Goal: Transaction & Acquisition: Purchase product/service

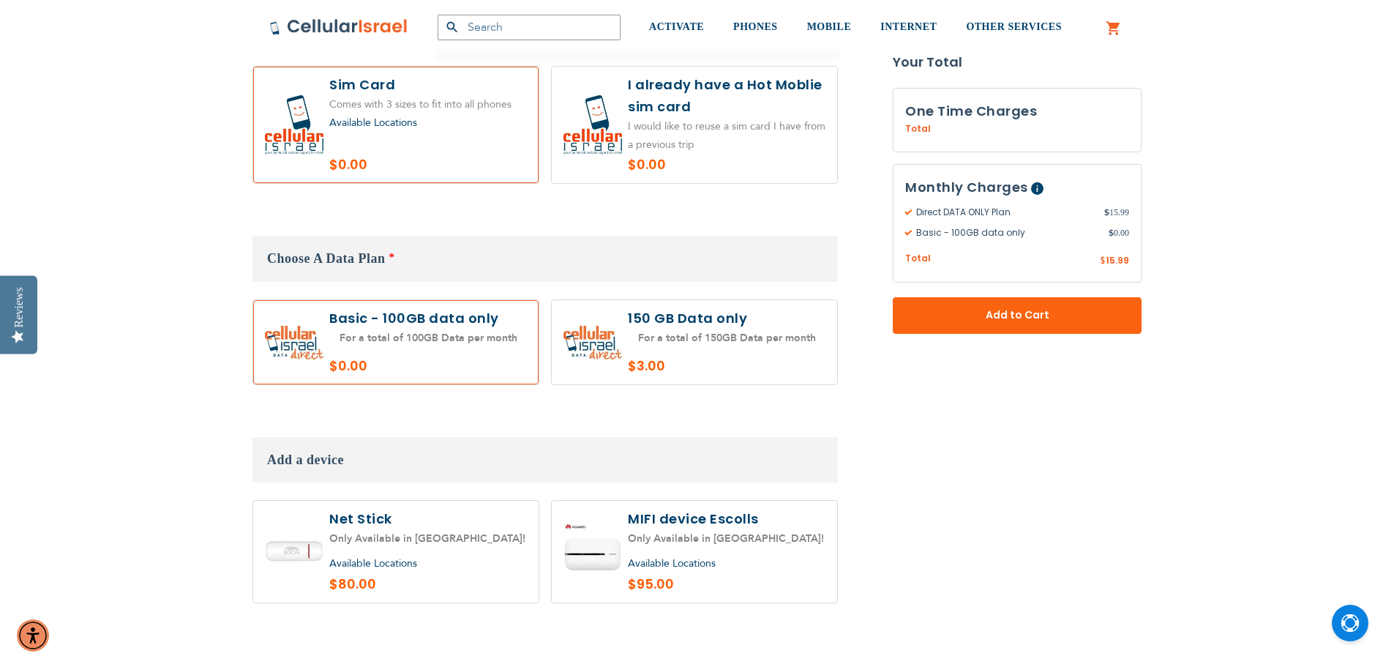
scroll to position [805, 0]
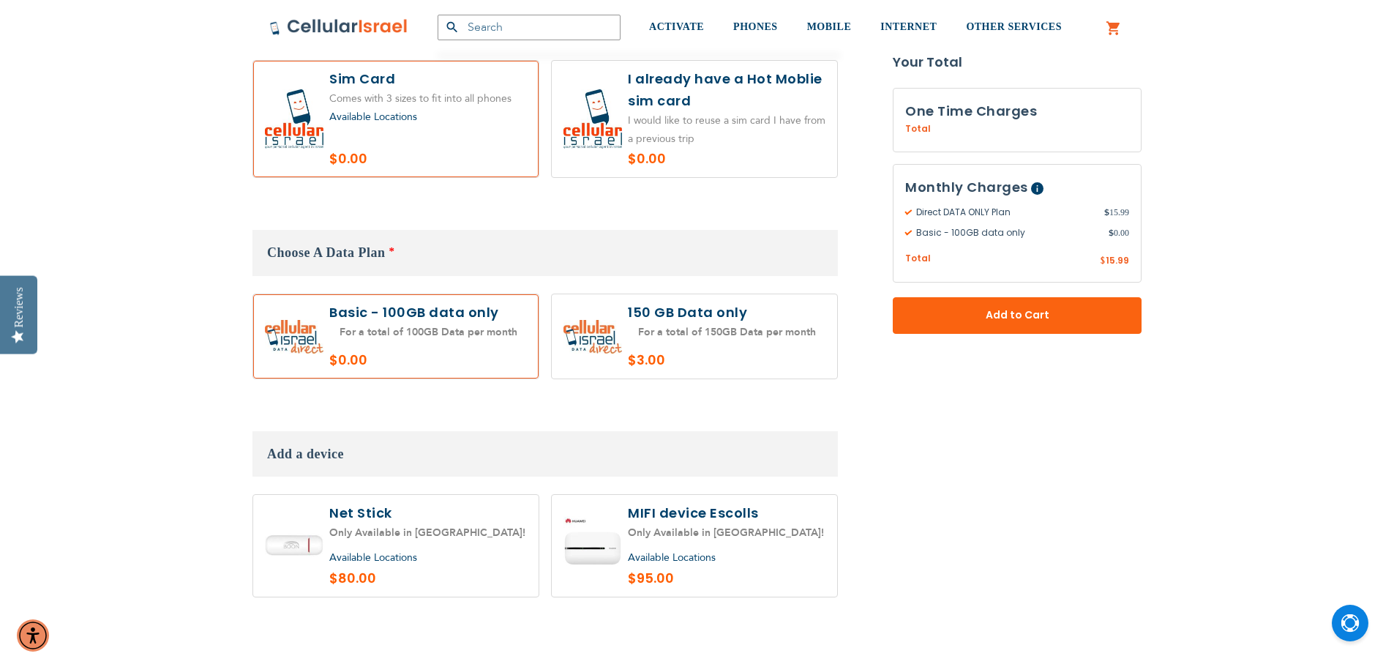
type input "[EMAIL_ADDRESS][DOMAIN_NAME]"
click at [386, 555] on span "Available Locations" at bounding box center [373, 557] width 88 height 14
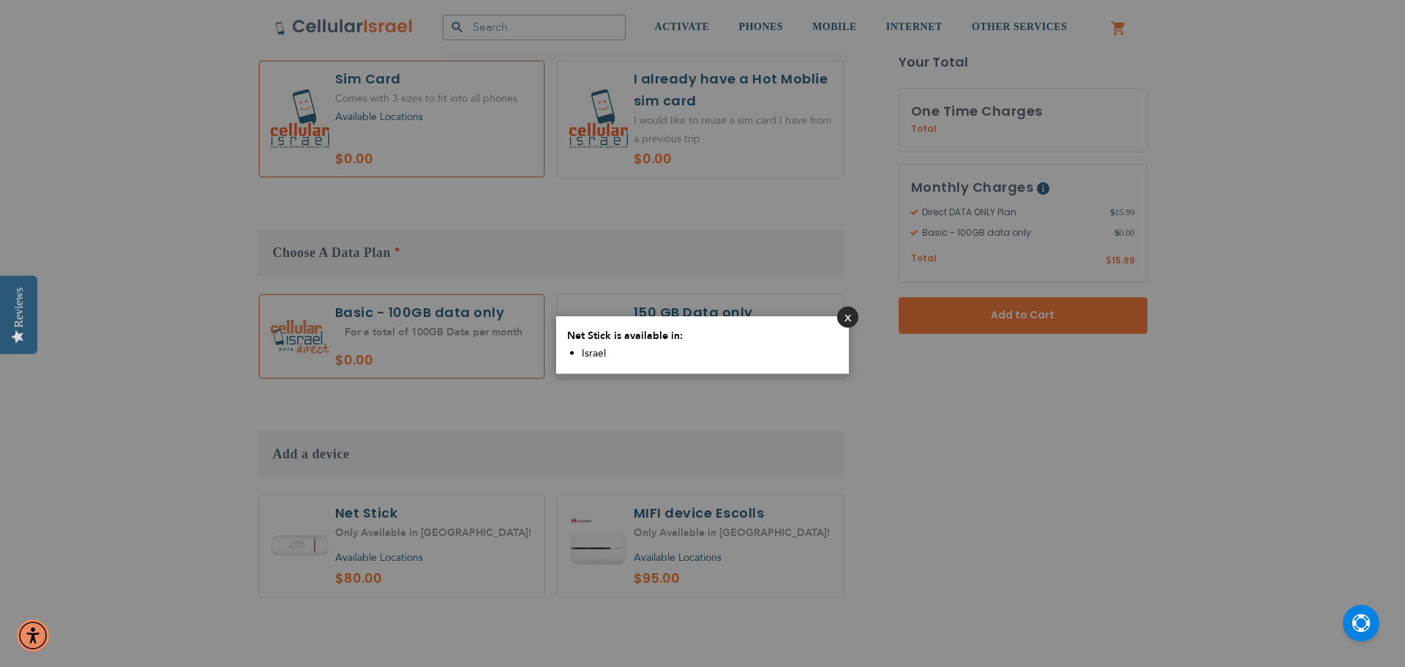
click at [855, 316] on button "Close" at bounding box center [847, 316] width 21 height 21
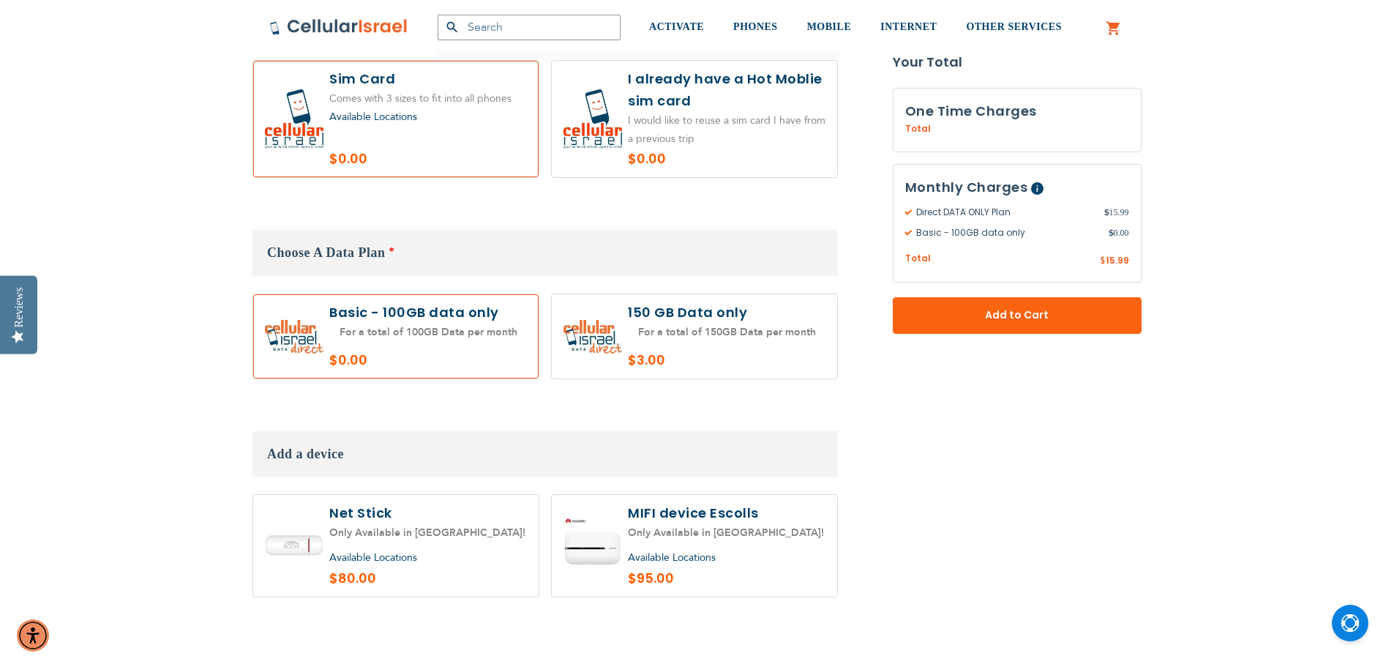
click at [338, 528] on label at bounding box center [395, 546] width 285 height 102
radio input "true"
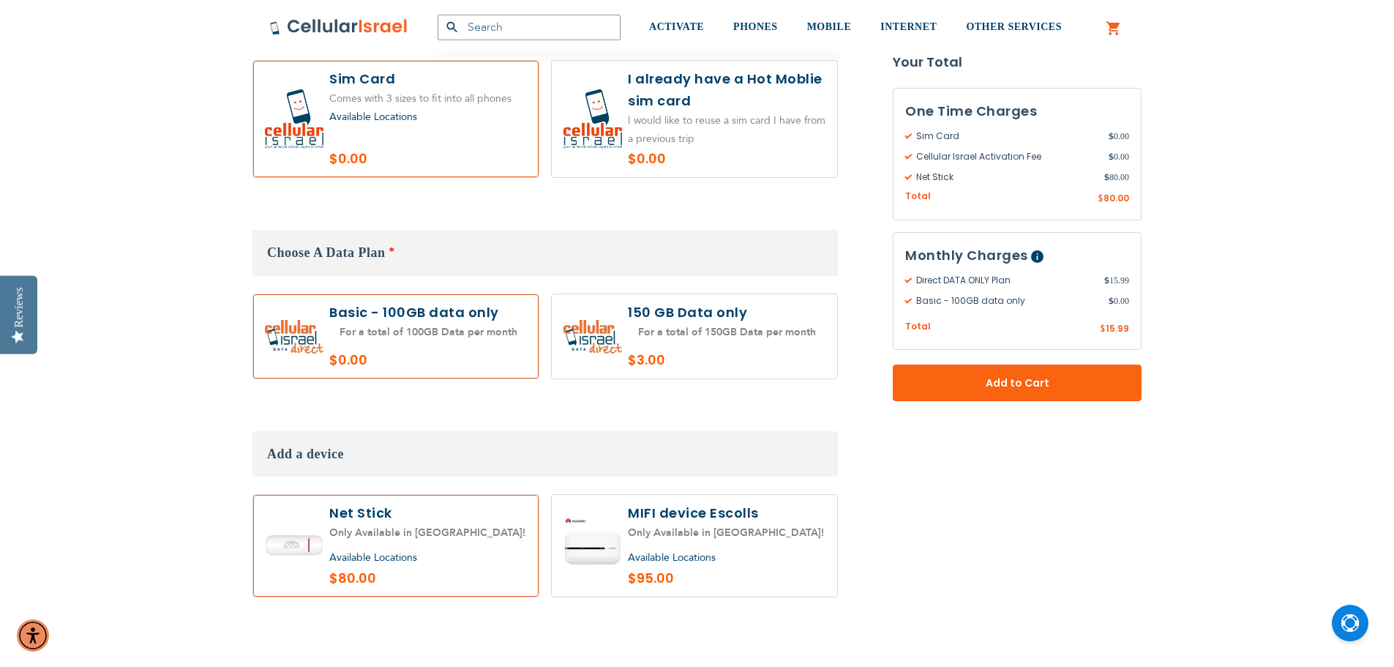
click at [685, 537] on label at bounding box center [694, 546] width 285 height 102
click at [379, 537] on label at bounding box center [395, 546] width 285 height 102
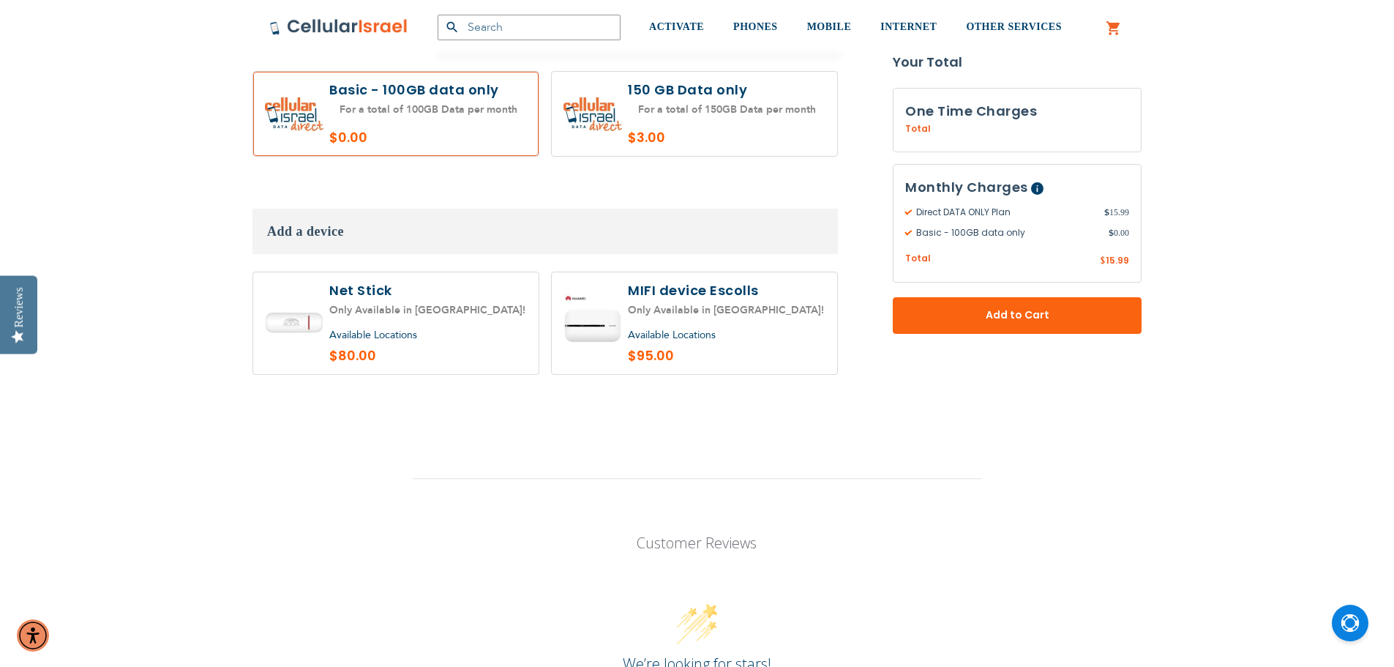
scroll to position [952, 0]
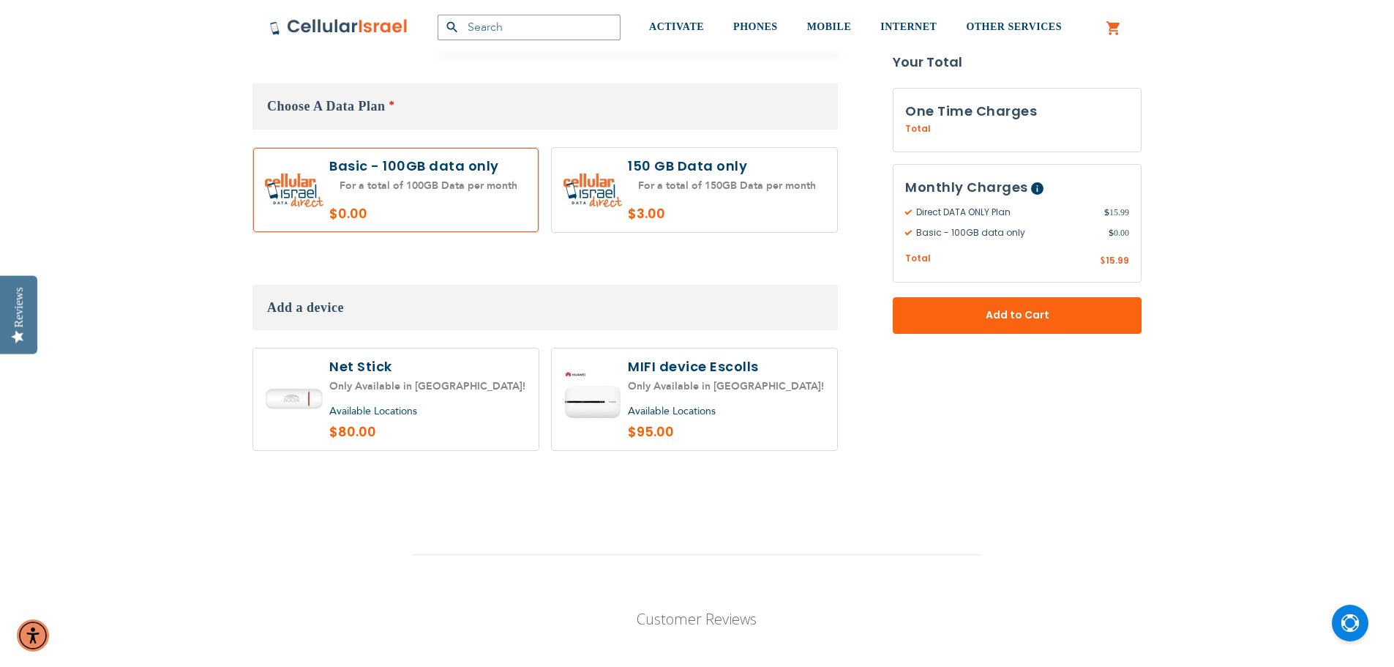
click at [714, 415] on span "Available Locations" at bounding box center [672, 411] width 88 height 14
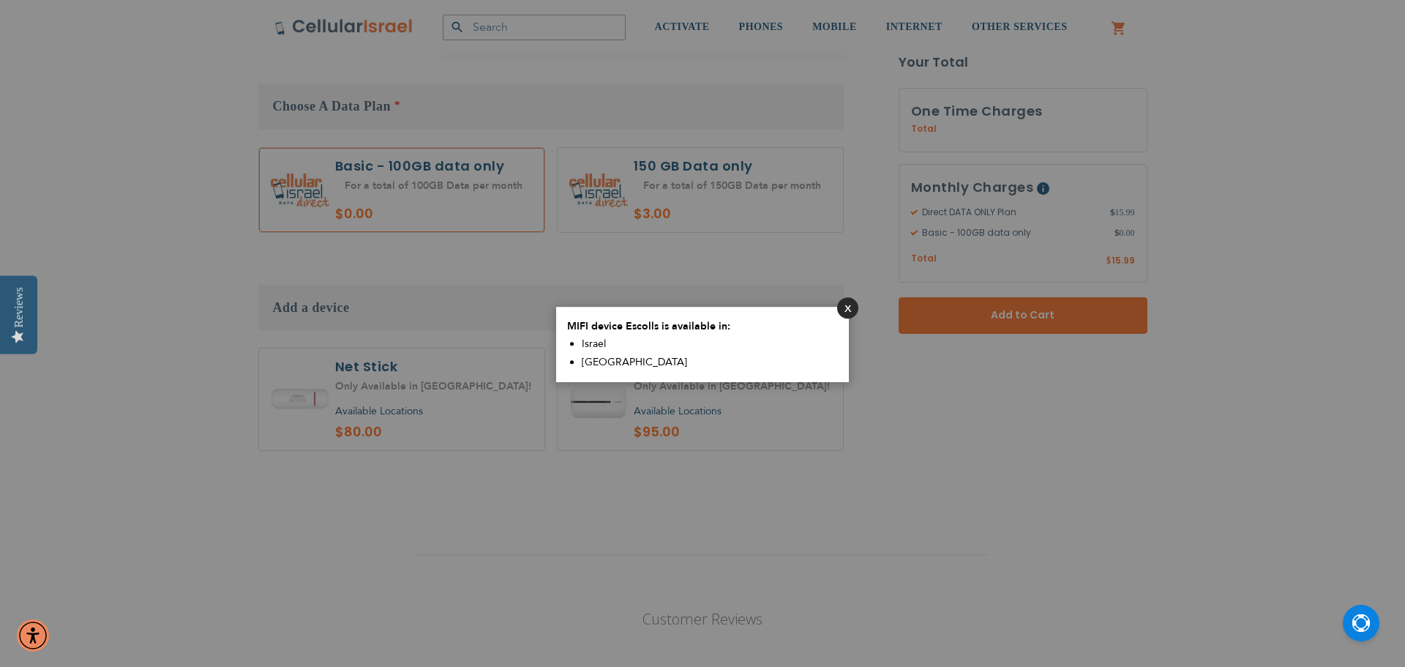
click at [851, 311] on button "Close" at bounding box center [847, 307] width 21 height 21
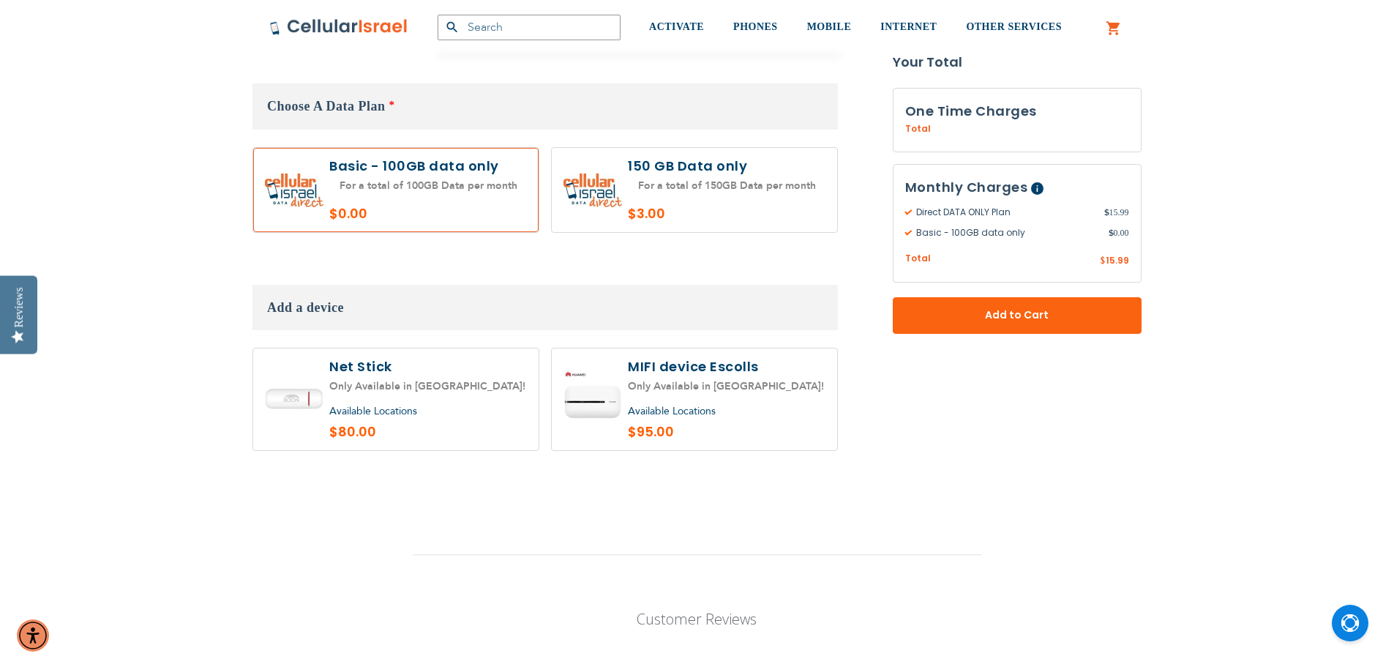
click at [373, 411] on span "Available Locations" at bounding box center [373, 411] width 88 height 14
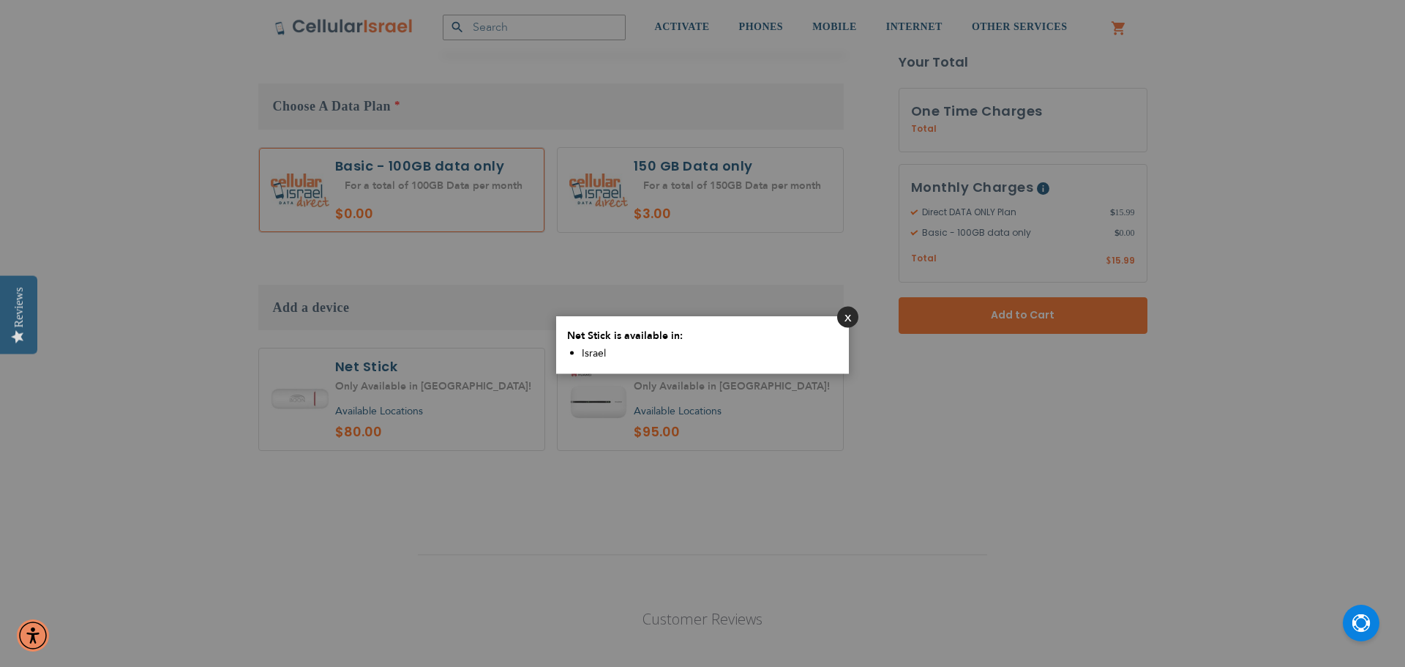
click at [840, 310] on button "Close" at bounding box center [847, 316] width 21 height 21
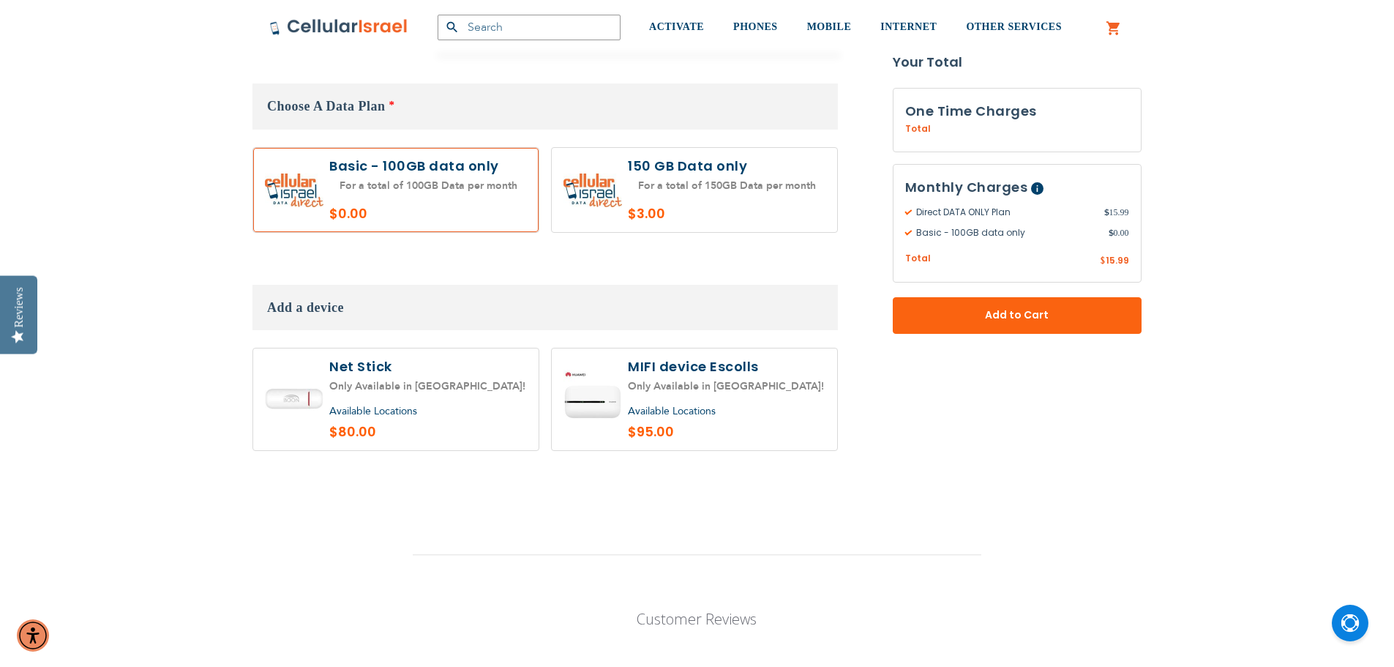
click at [679, 413] on span "Available Locations" at bounding box center [672, 411] width 88 height 14
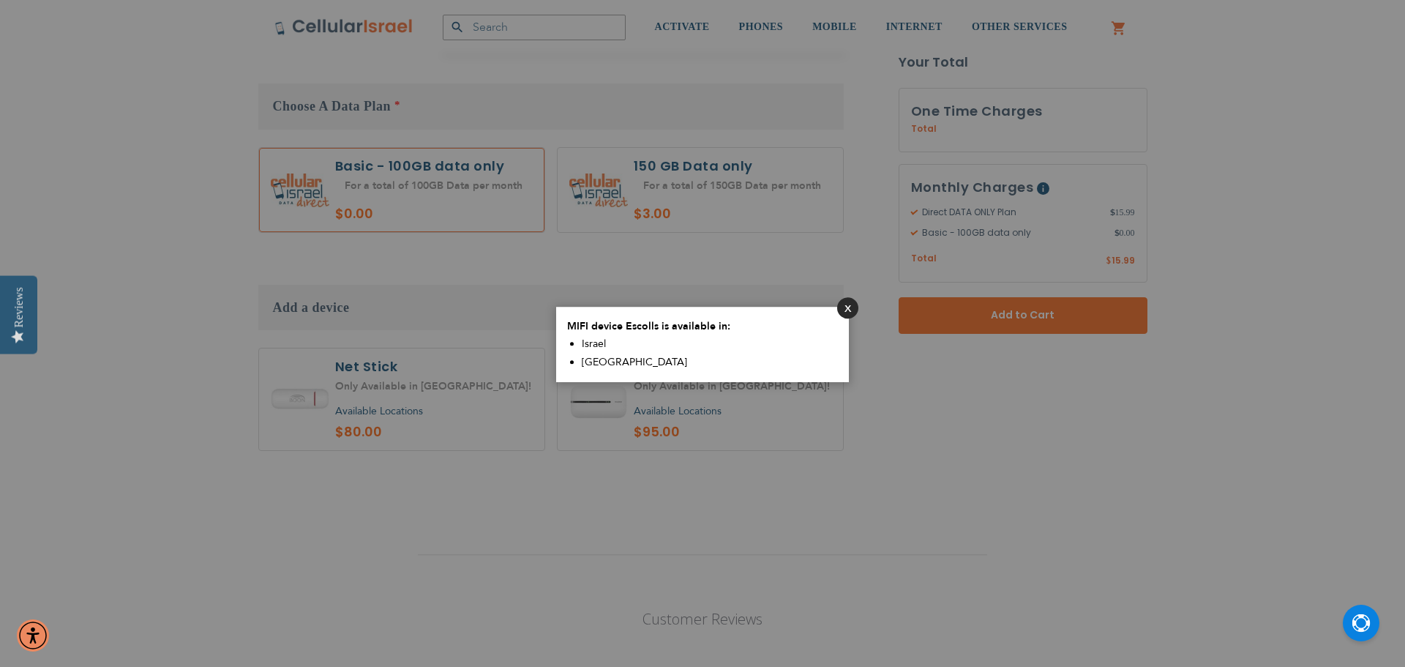
click at [841, 313] on button "Close" at bounding box center [847, 307] width 21 height 21
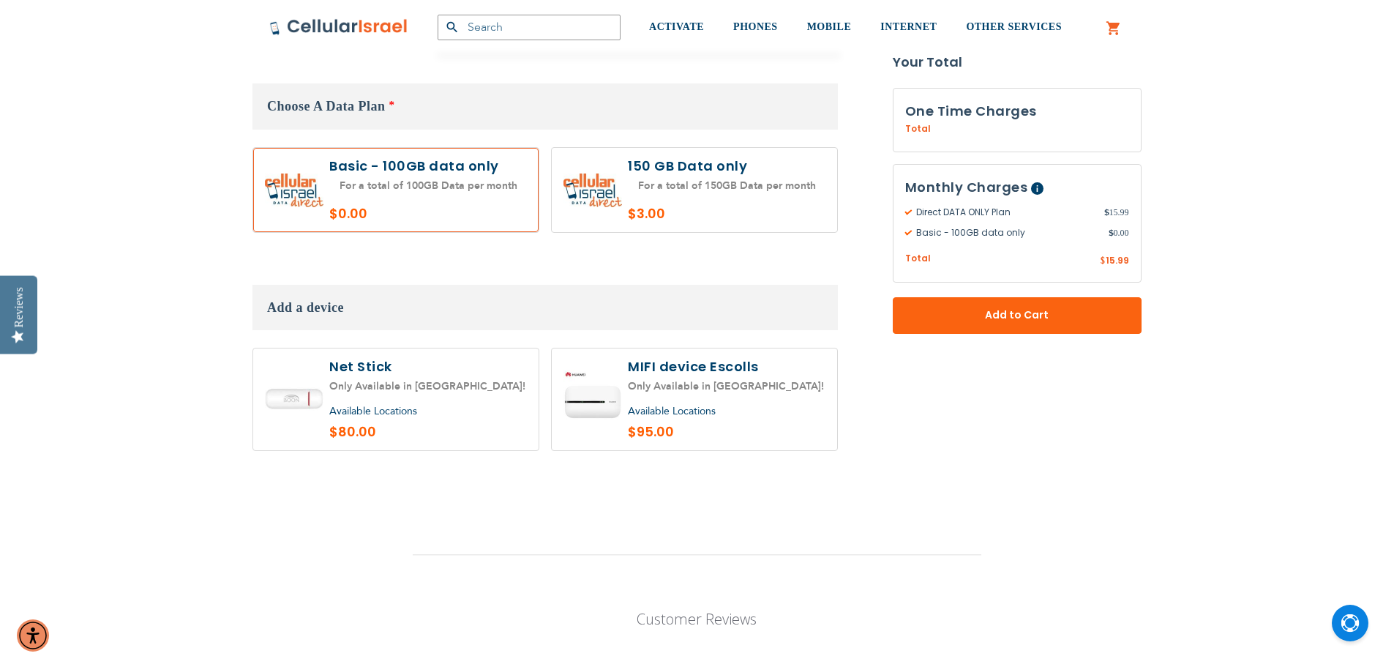
click at [698, 362] on label at bounding box center [694, 399] width 285 height 102
click at [644, 374] on label at bounding box center [694, 399] width 285 height 102
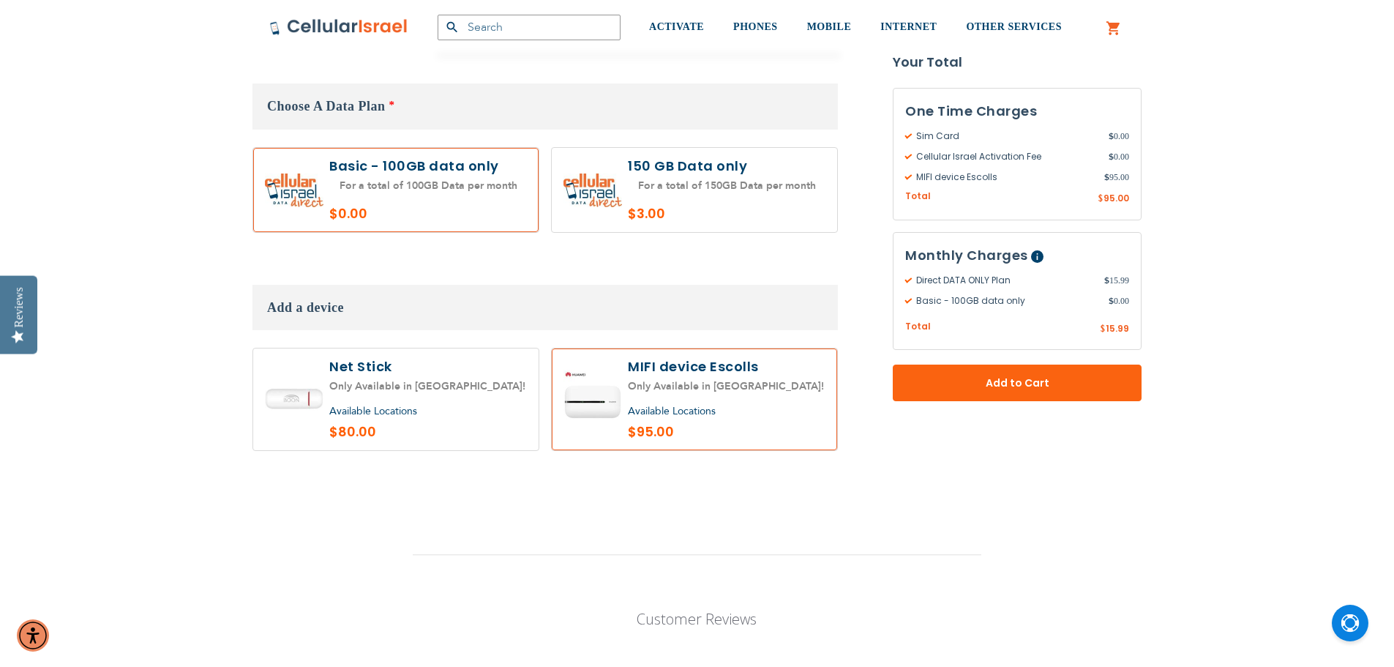
click at [692, 370] on label at bounding box center [694, 399] width 285 height 102
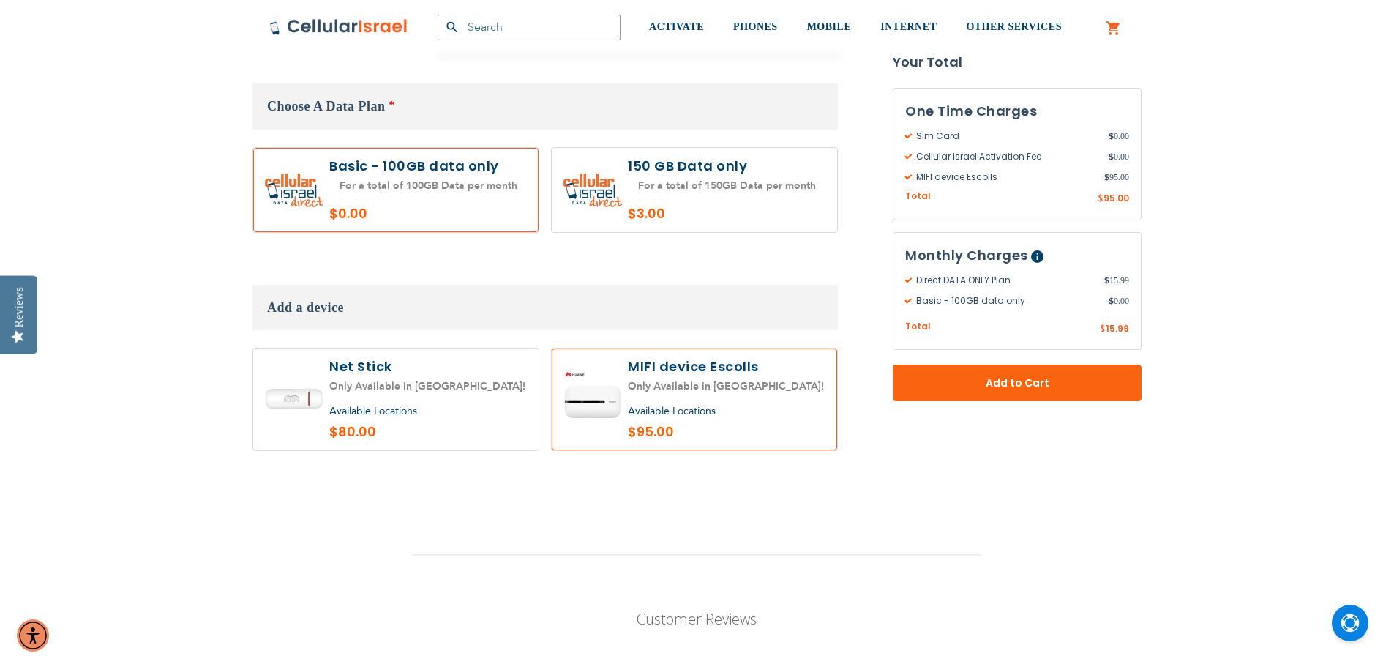
click at [692, 370] on label at bounding box center [694, 399] width 285 height 102
radio input "true"
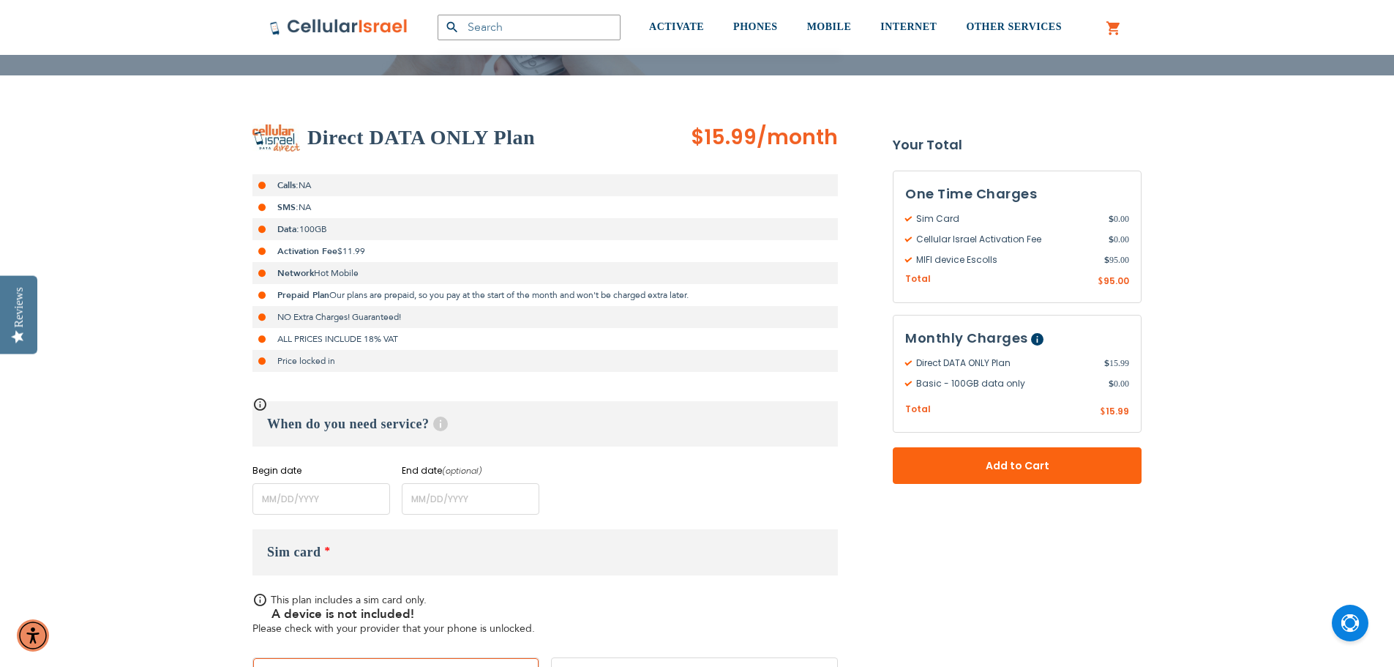
scroll to position [73, 0]
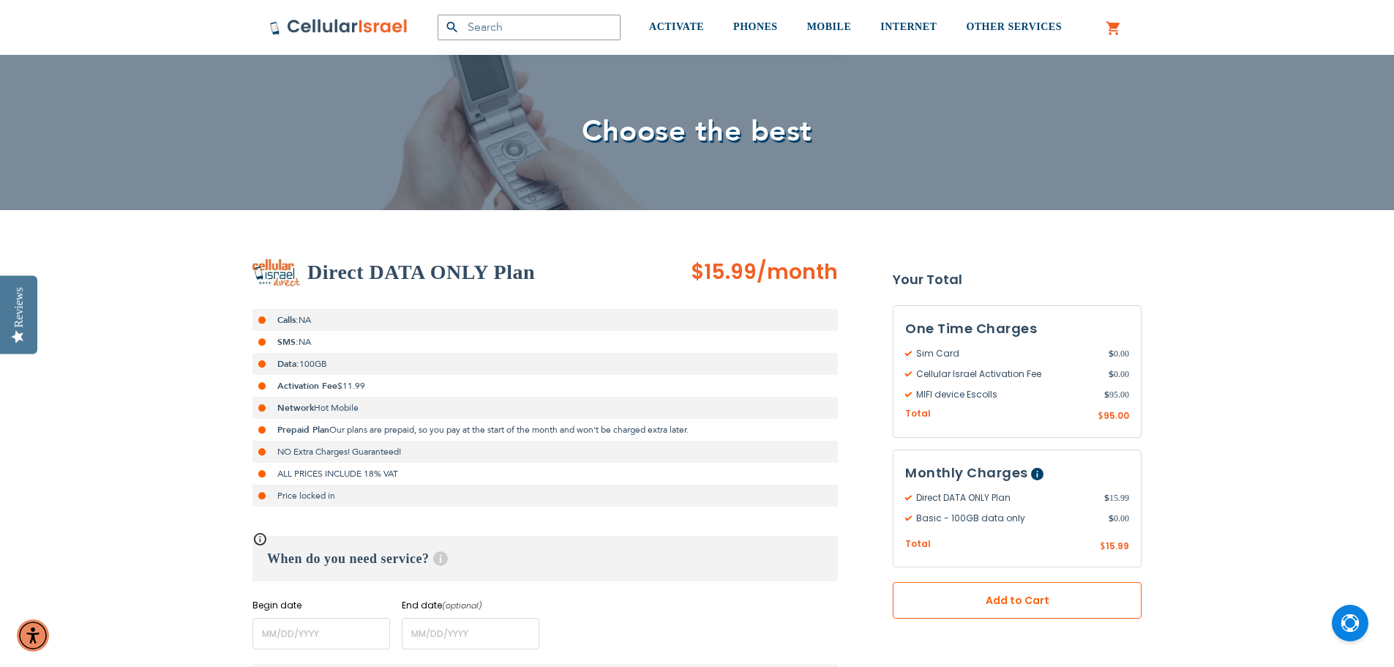
click at [992, 587] on button "Add to Cart" at bounding box center [1017, 600] width 249 height 37
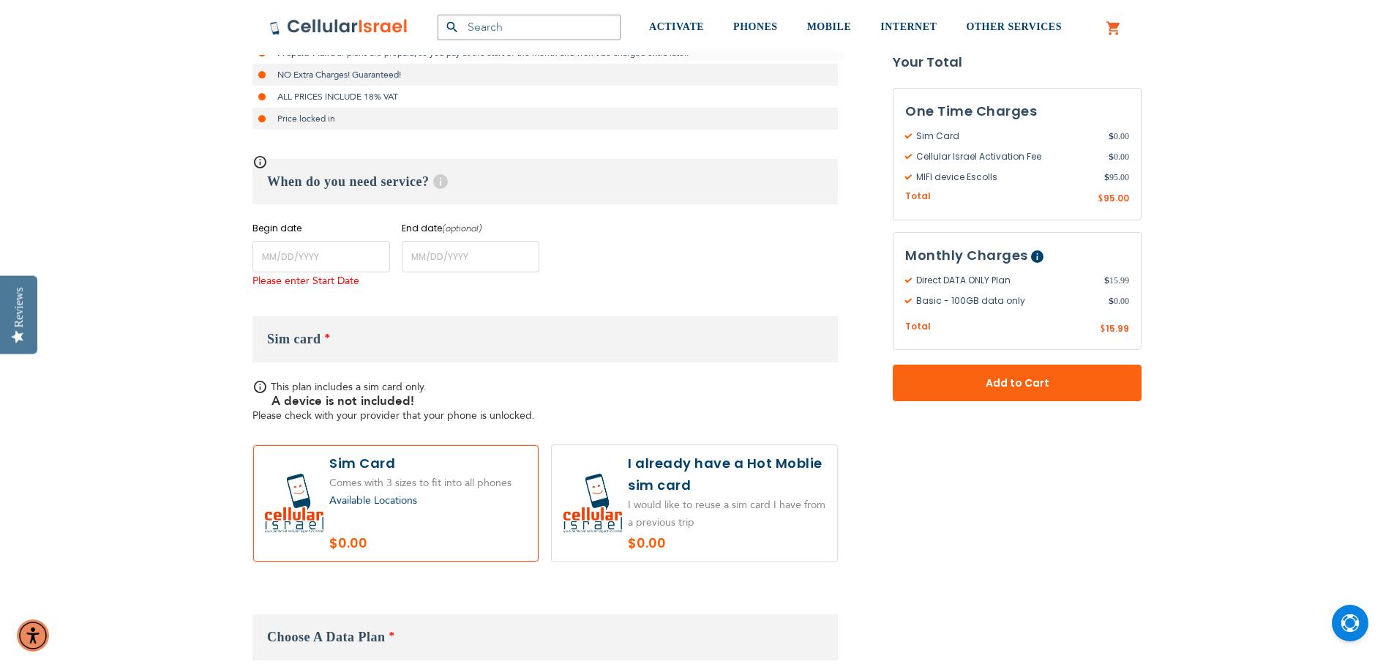
scroll to position [613, 0]
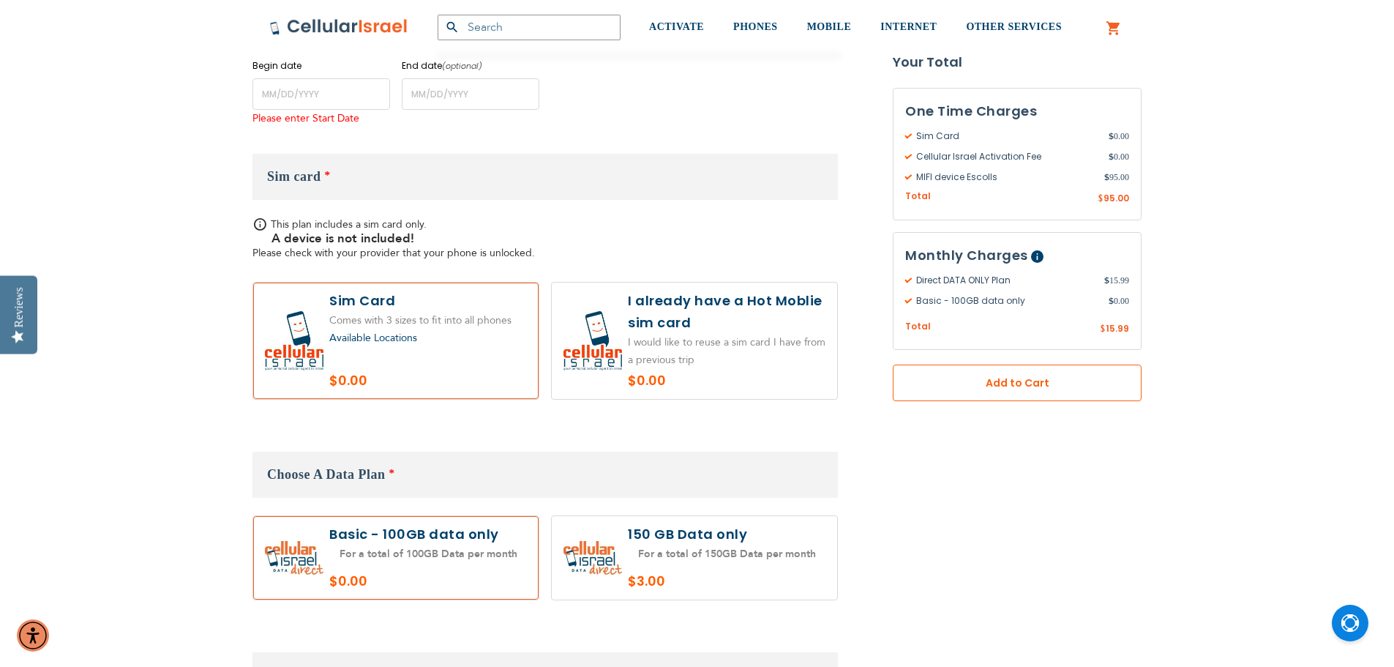
click at [997, 380] on span "Add to Cart" at bounding box center [1017, 383] width 152 height 15
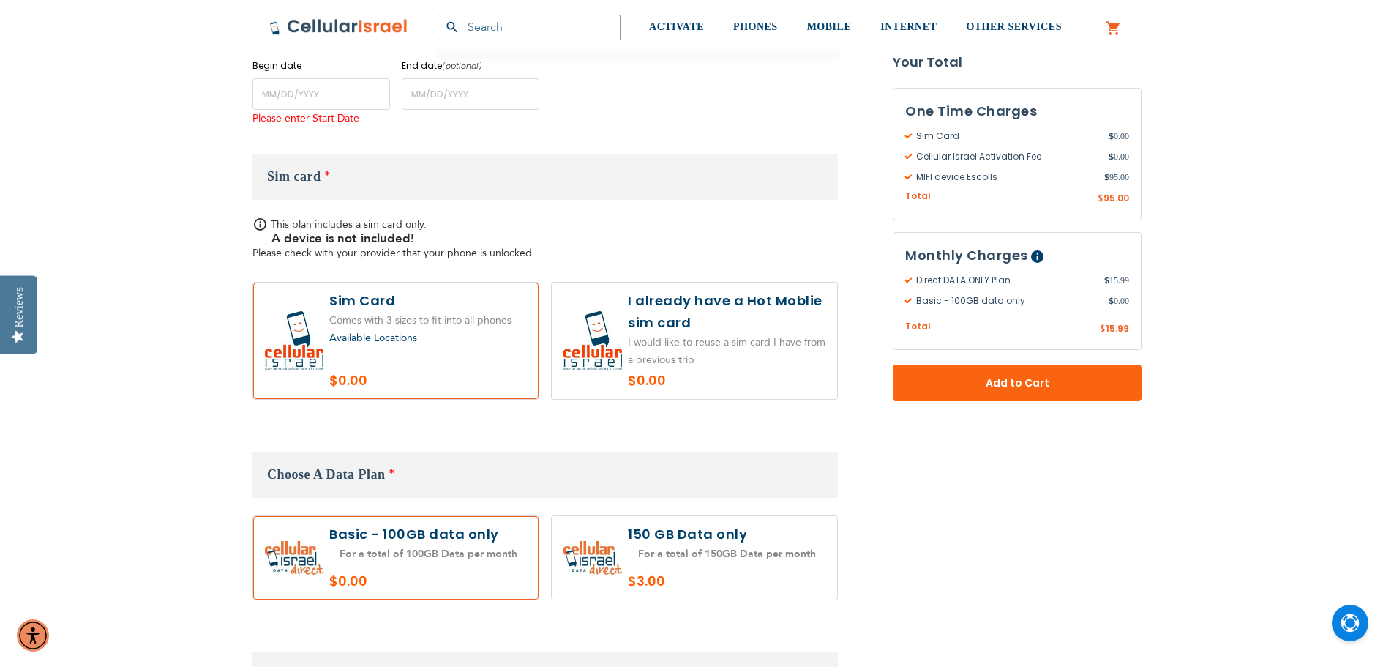
click at [642, 556] on label at bounding box center [694, 558] width 285 height 84
radio input "true"
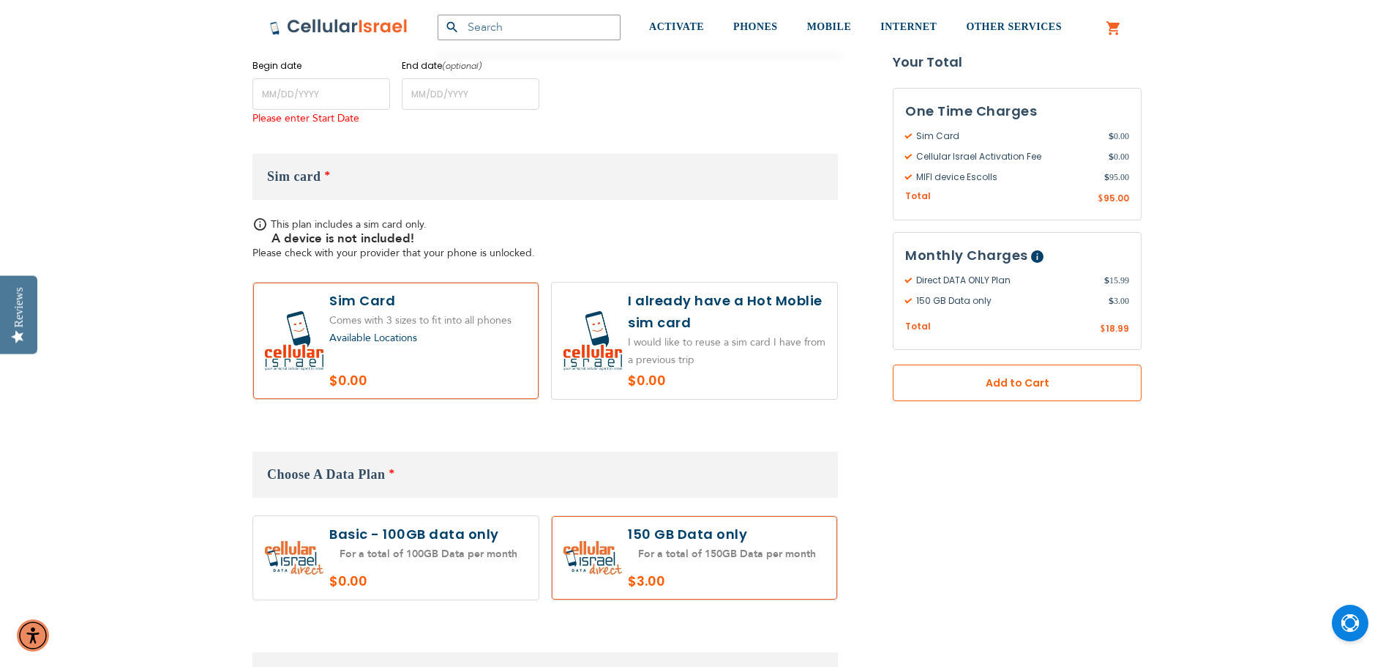
click at [999, 386] on span "Add to Cart" at bounding box center [1017, 383] width 152 height 15
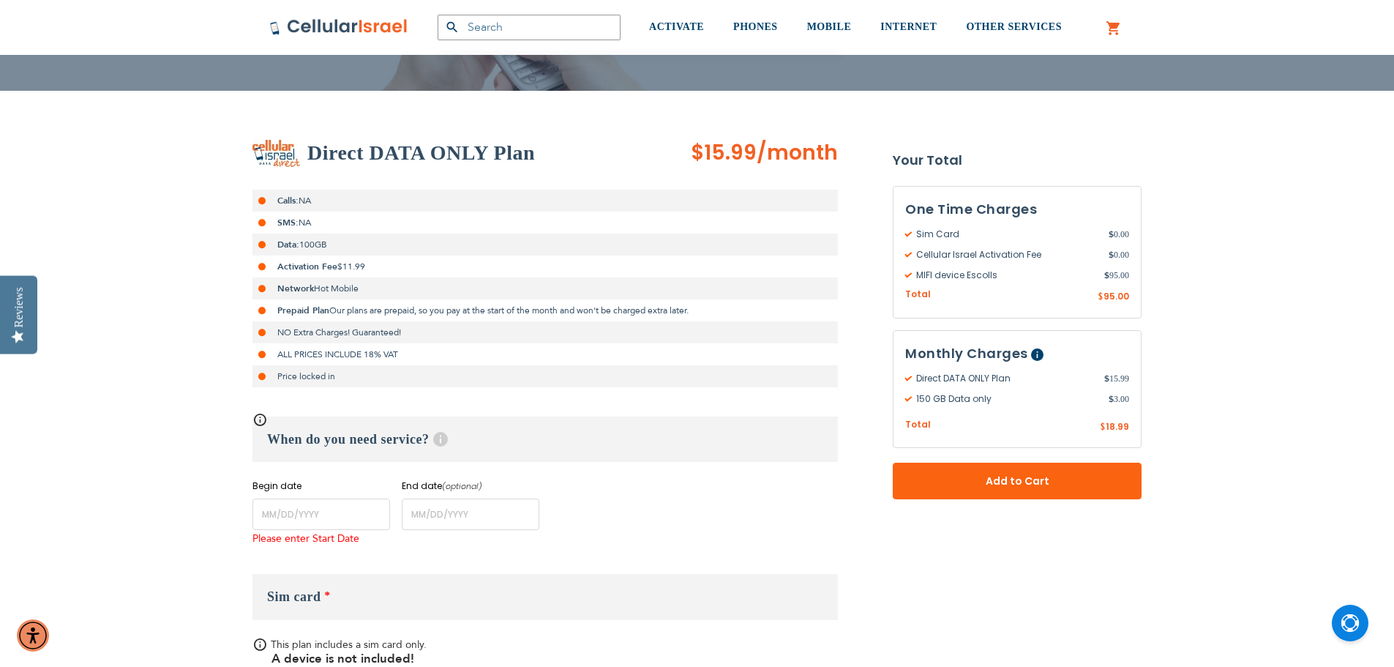
scroll to position [0, 0]
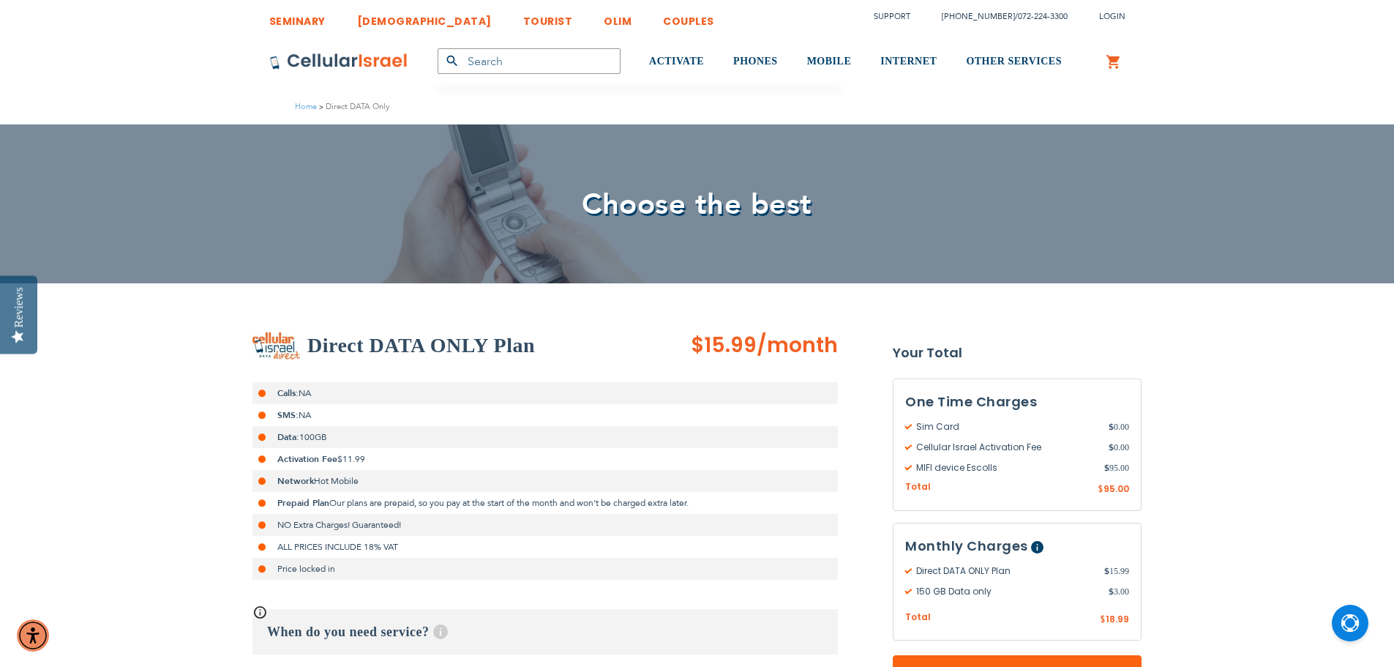
click at [1119, 65] on link "My Cart" at bounding box center [1114, 62] width 16 height 18
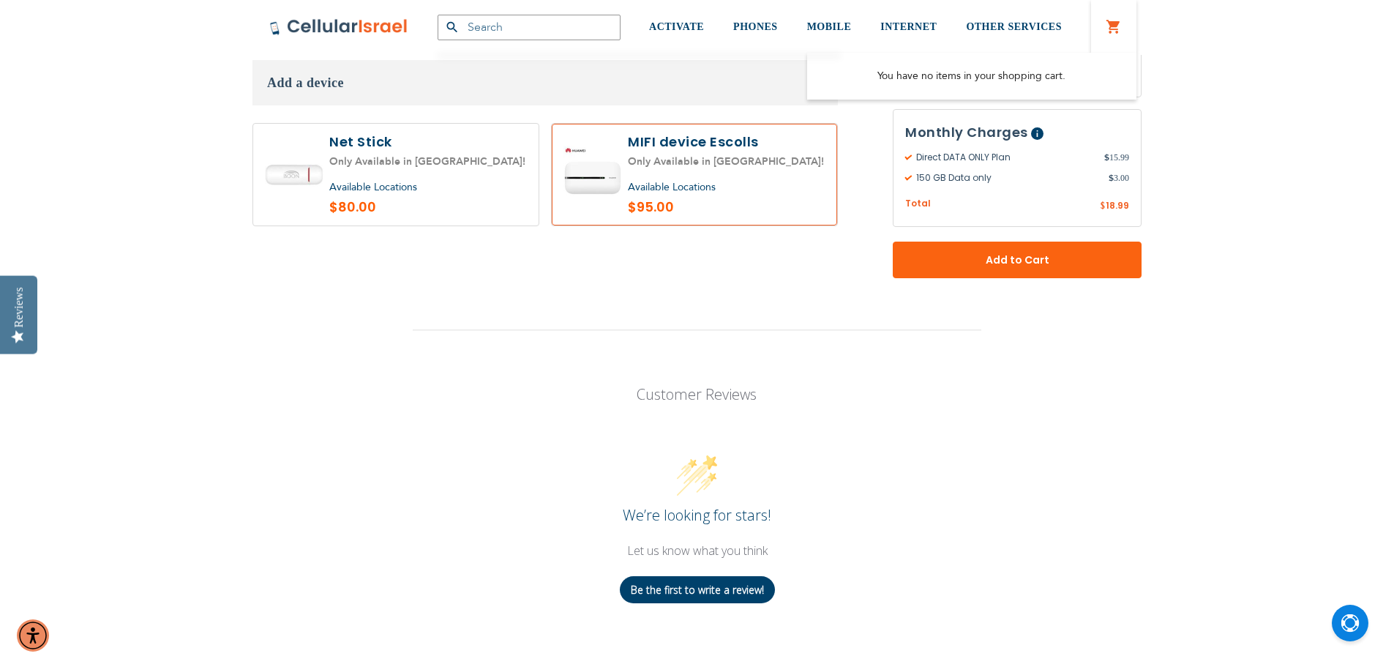
scroll to position [952, 0]
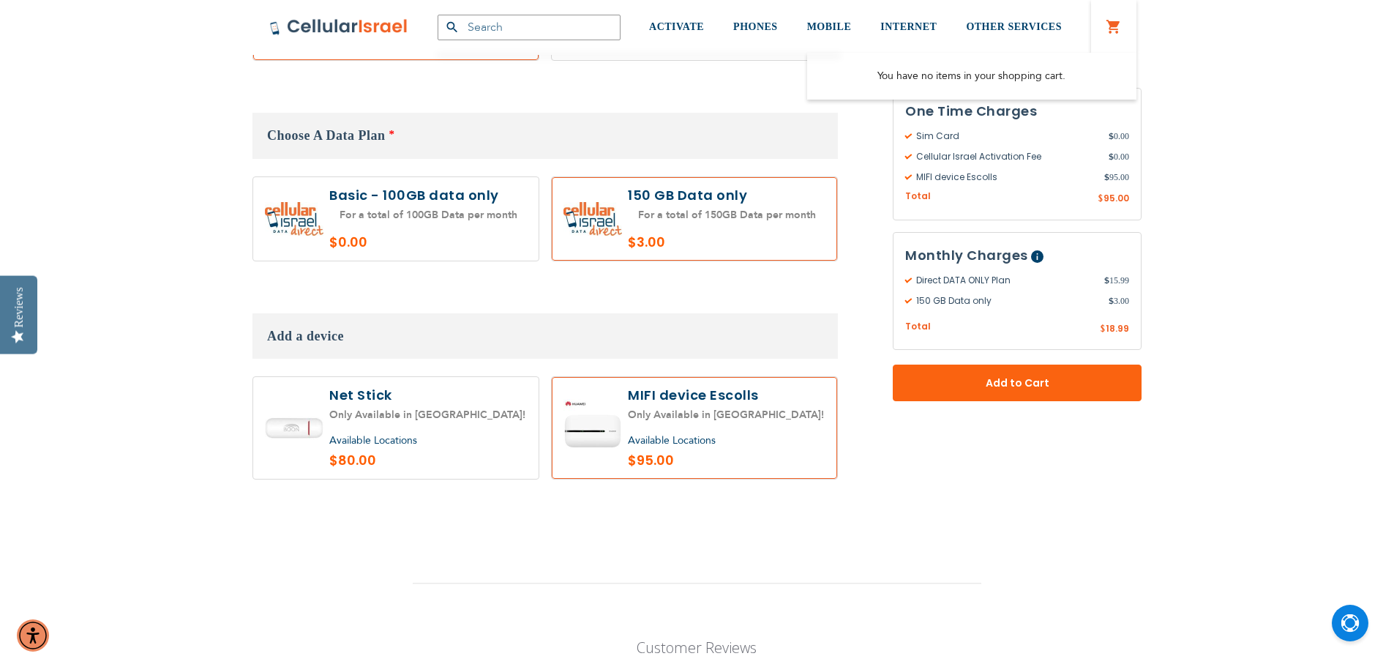
click at [711, 442] on span "Available Locations" at bounding box center [672, 440] width 88 height 14
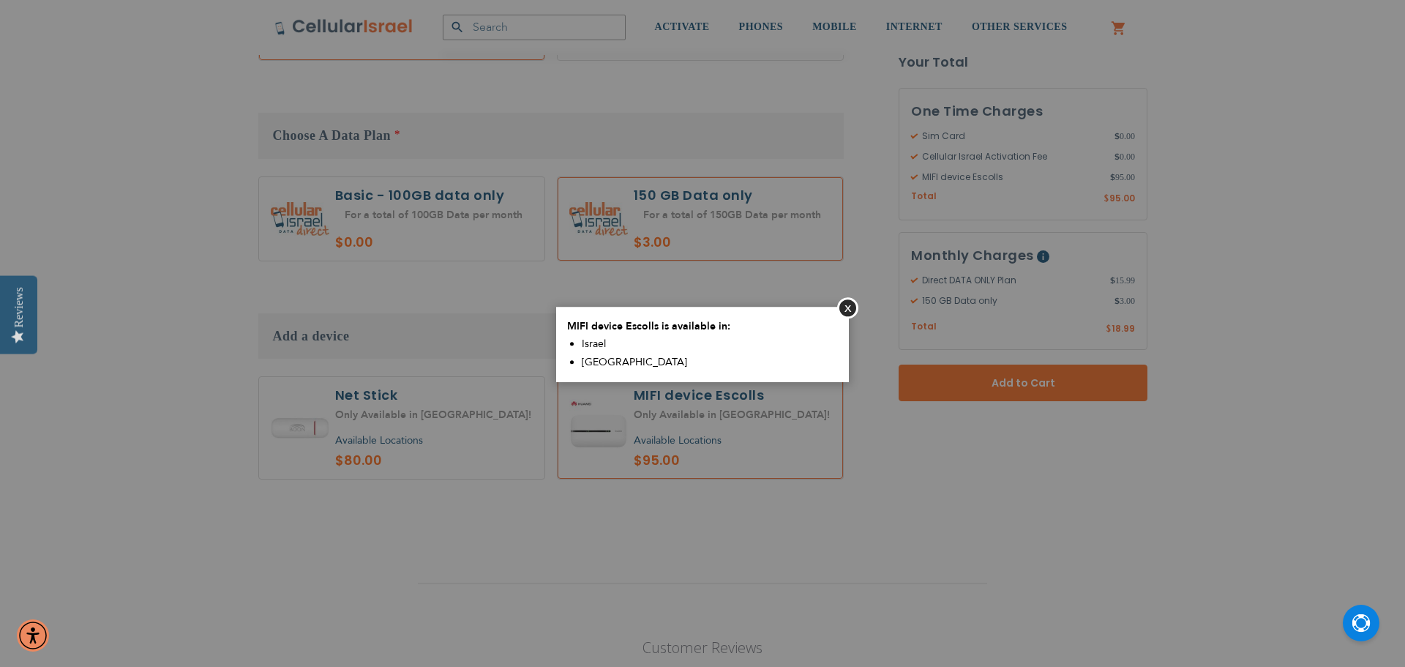
click at [968, 386] on aside "Close MIFI device Escolls is available in: [GEOGRAPHIC_DATA] [GEOGRAPHIC_DATA]" at bounding box center [702, 333] width 1405 height 667
click at [845, 308] on button "Close" at bounding box center [847, 307] width 21 height 21
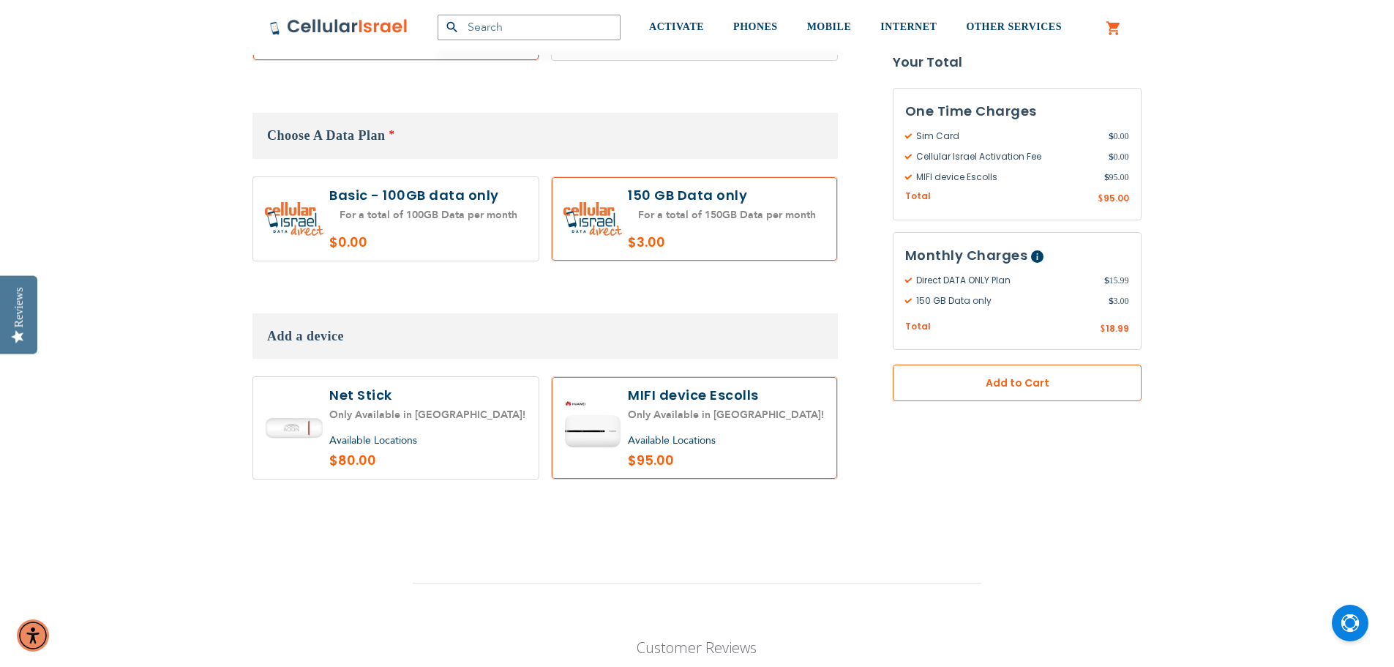
click at [963, 367] on button "Add to Cart" at bounding box center [1017, 383] width 249 height 37
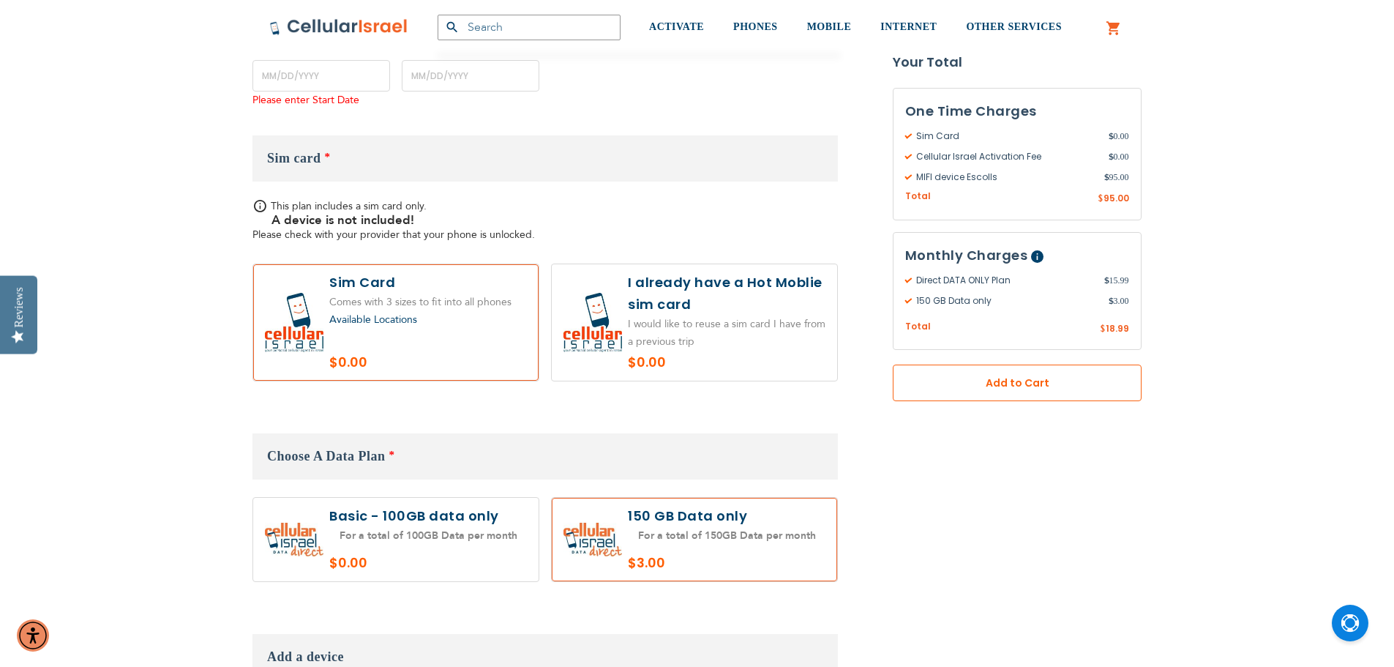
scroll to position [613, 0]
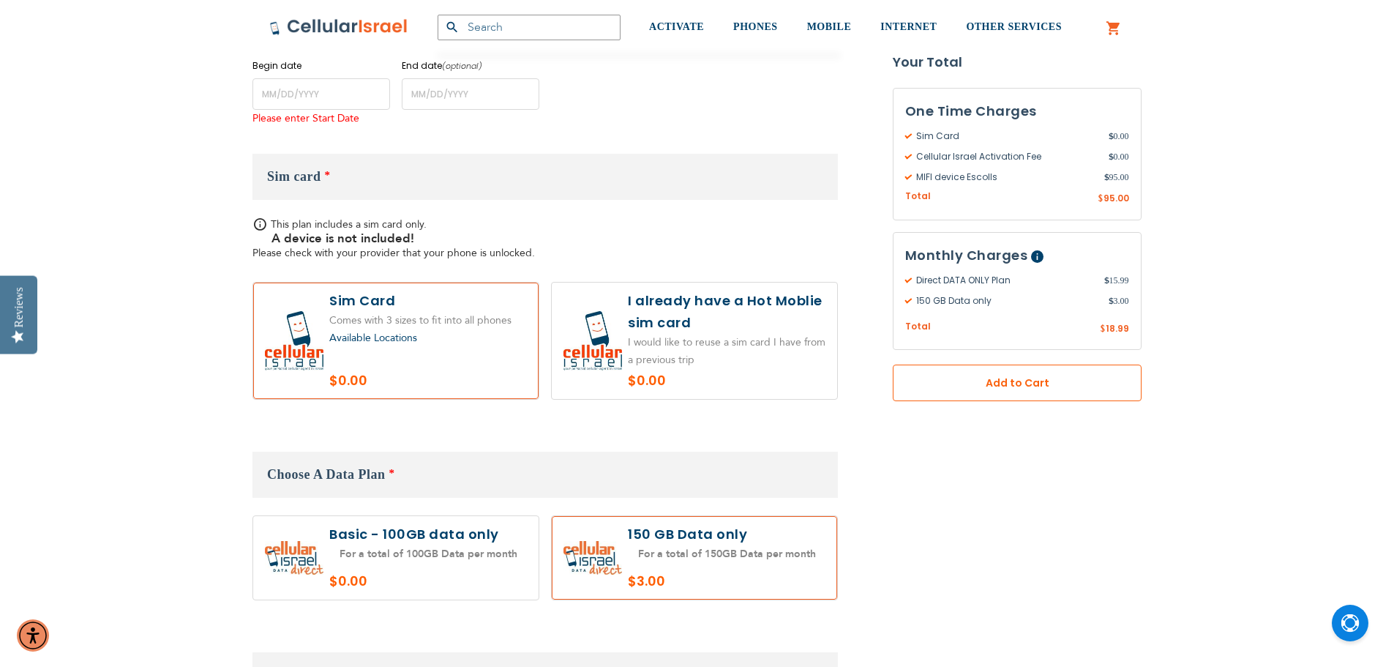
click at [963, 367] on button "Add to Cart" at bounding box center [1017, 383] width 249 height 37
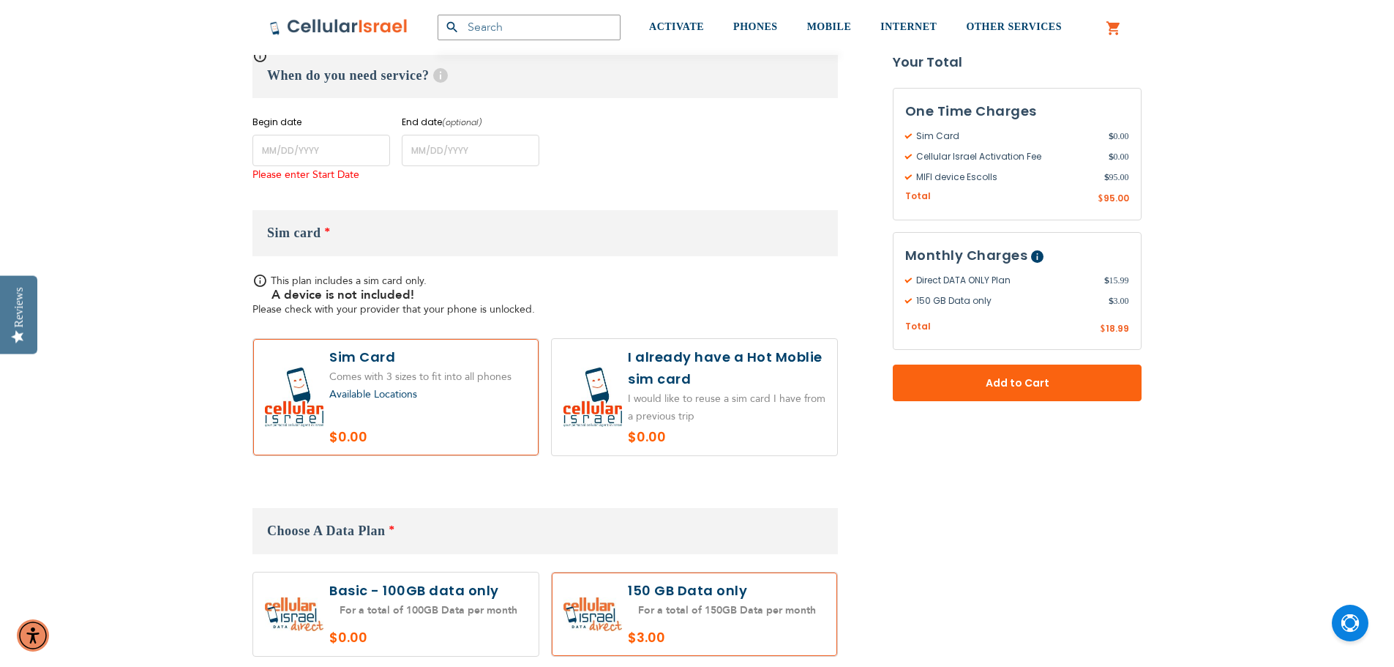
scroll to position [466, 0]
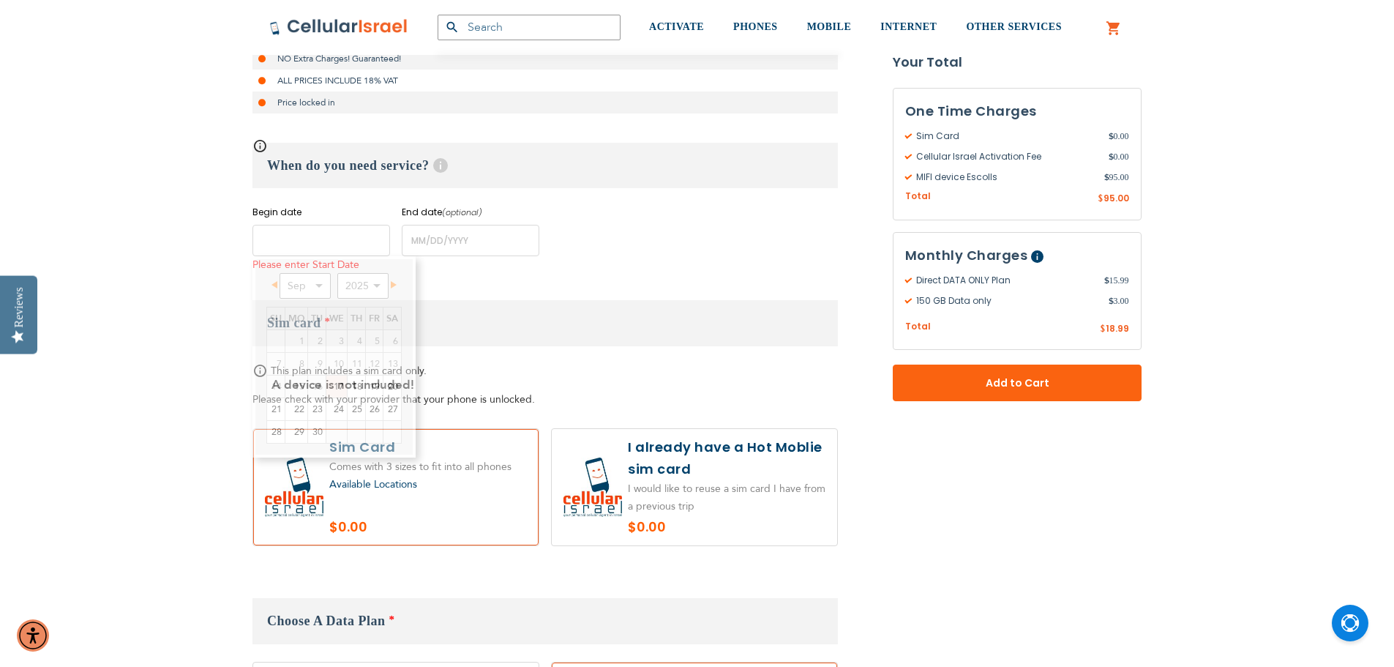
click at [313, 231] on input "name" at bounding box center [322, 240] width 138 height 31
click at [392, 286] on span "Next" at bounding box center [394, 284] width 6 height 7
click at [339, 340] on link "1" at bounding box center [336, 341] width 20 height 22
type input "[DATE]"
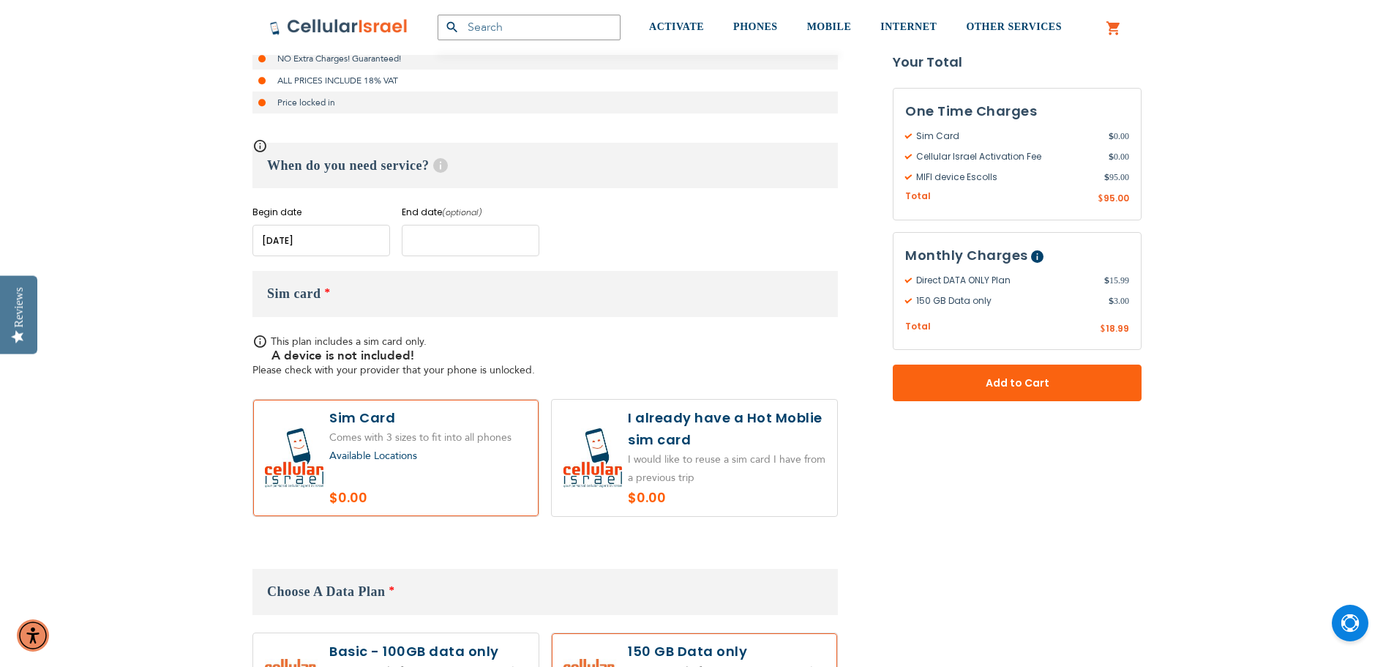
click at [448, 247] on input "name" at bounding box center [471, 240] width 138 height 31
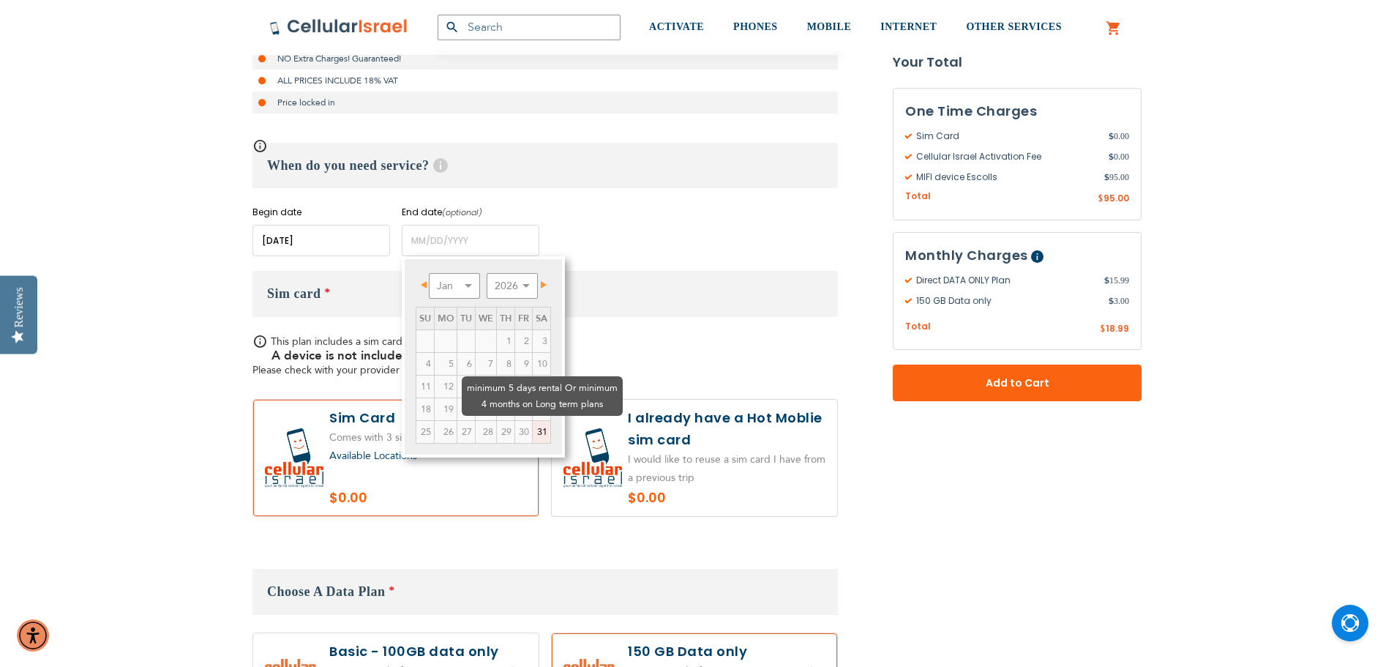
click at [497, 421] on td "29" at bounding box center [506, 432] width 18 height 23
click at [515, 421] on td "30" at bounding box center [524, 432] width 18 height 23
click at [426, 282] on span "Prev" at bounding box center [424, 284] width 6 height 7
click at [426, 286] on span "Prev" at bounding box center [424, 284] width 6 height 7
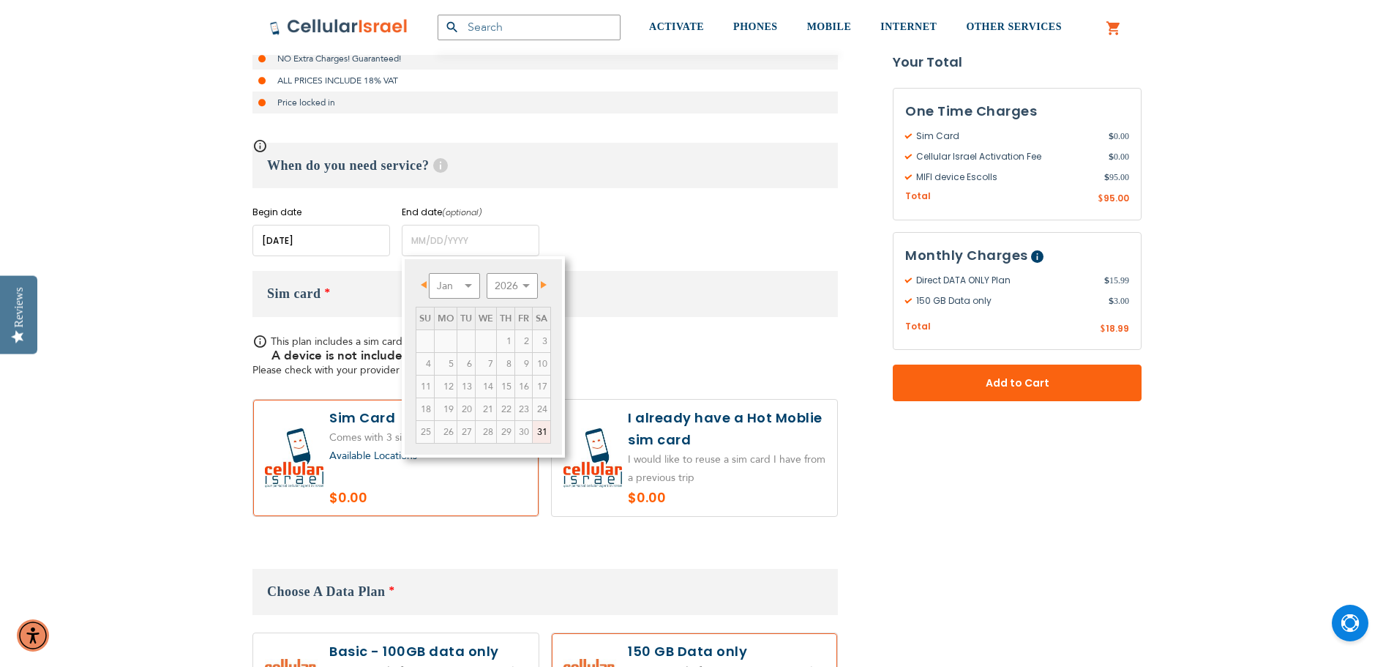
click at [426, 286] on span "Prev" at bounding box center [424, 284] width 6 height 7
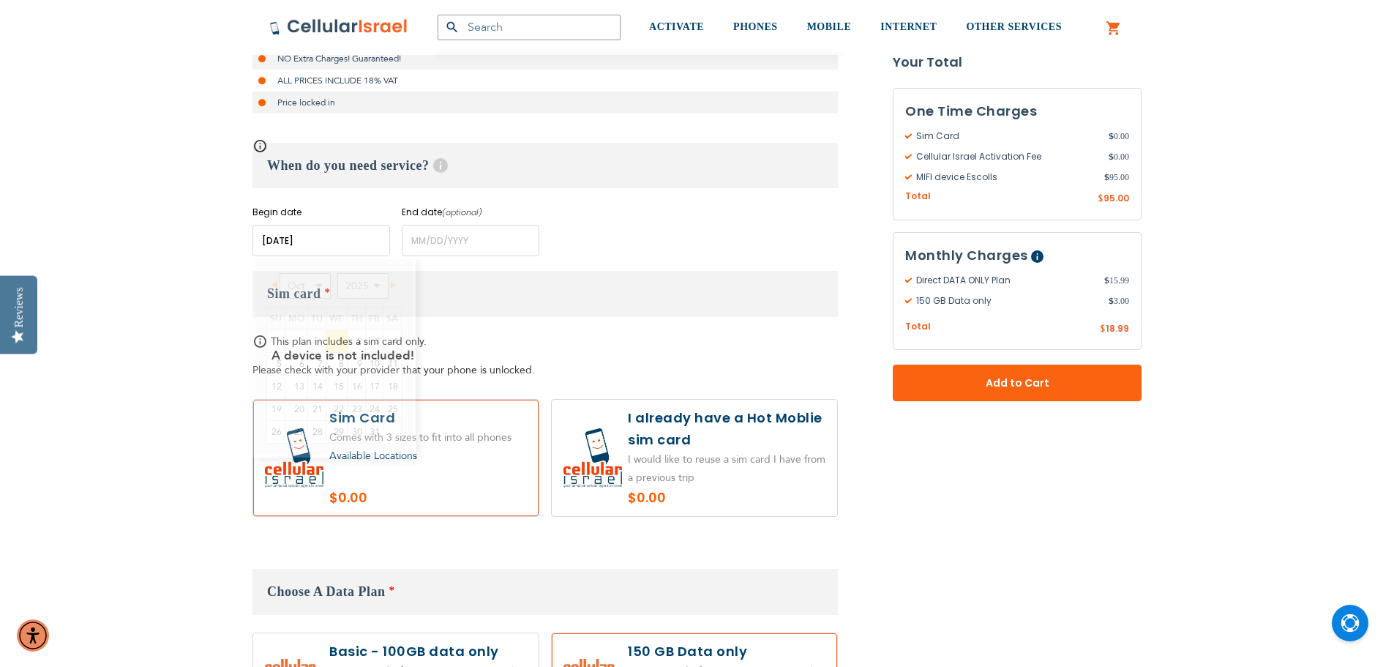
click at [363, 236] on input "name" at bounding box center [322, 240] width 138 height 31
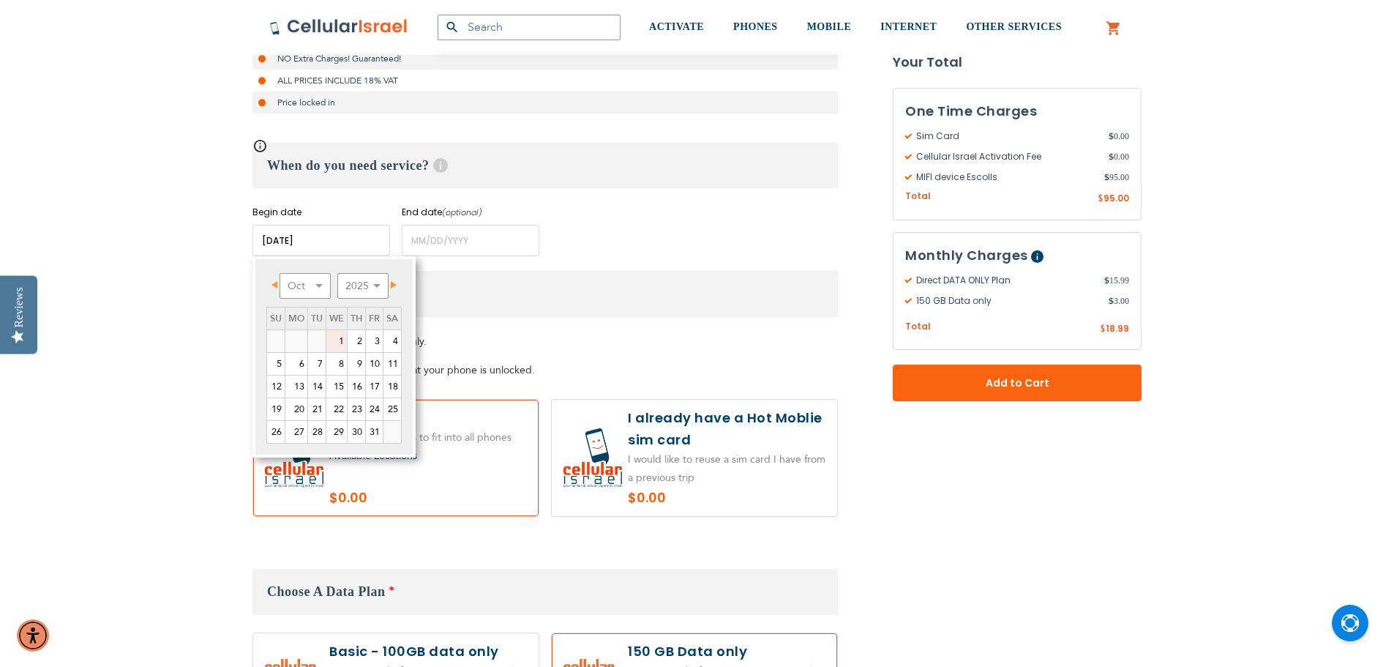
click at [342, 340] on link "1" at bounding box center [336, 341] width 20 height 22
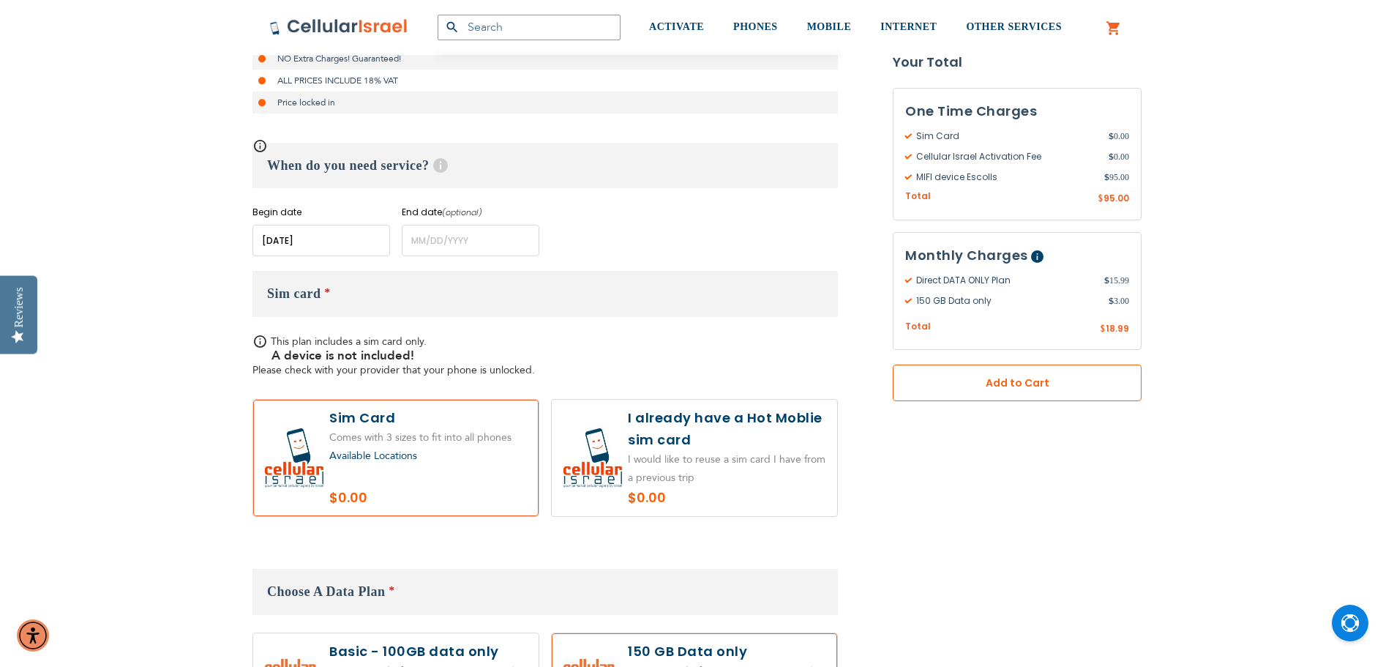
click at [975, 385] on span "Add to Cart" at bounding box center [1017, 383] width 152 height 15
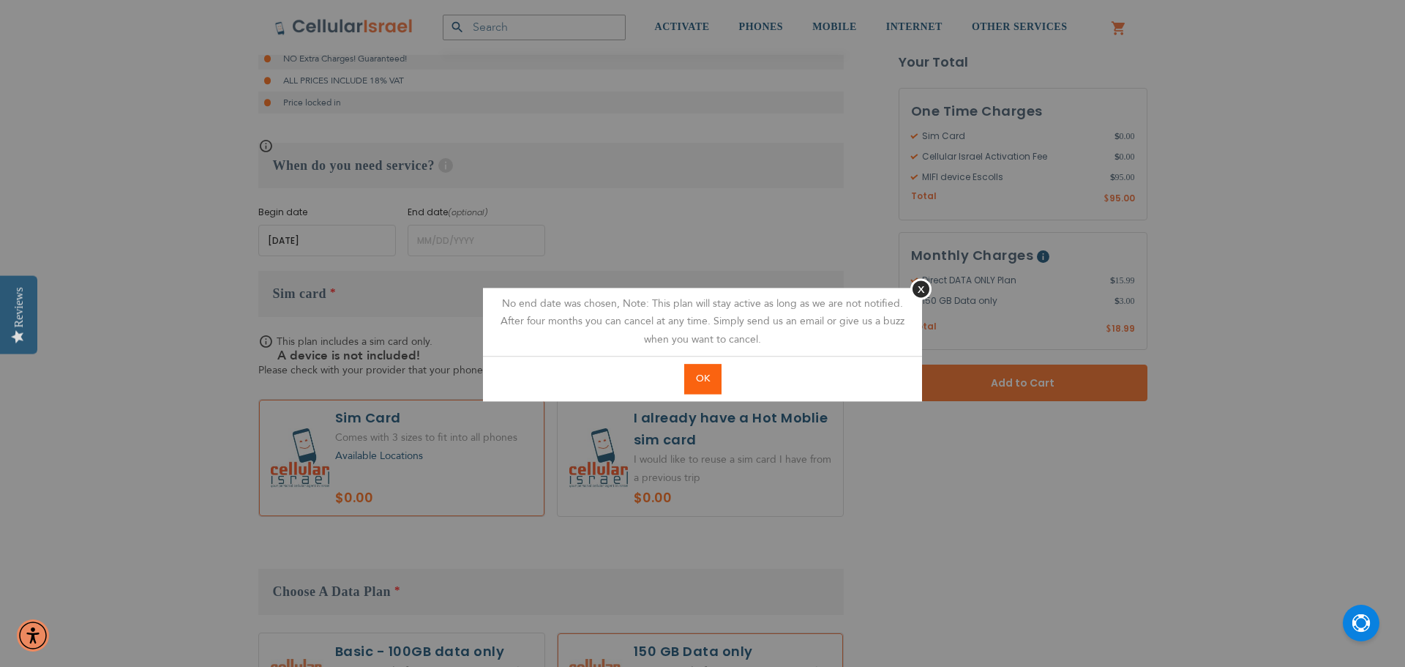
click at [694, 384] on button "OK" at bounding box center [702, 379] width 37 height 30
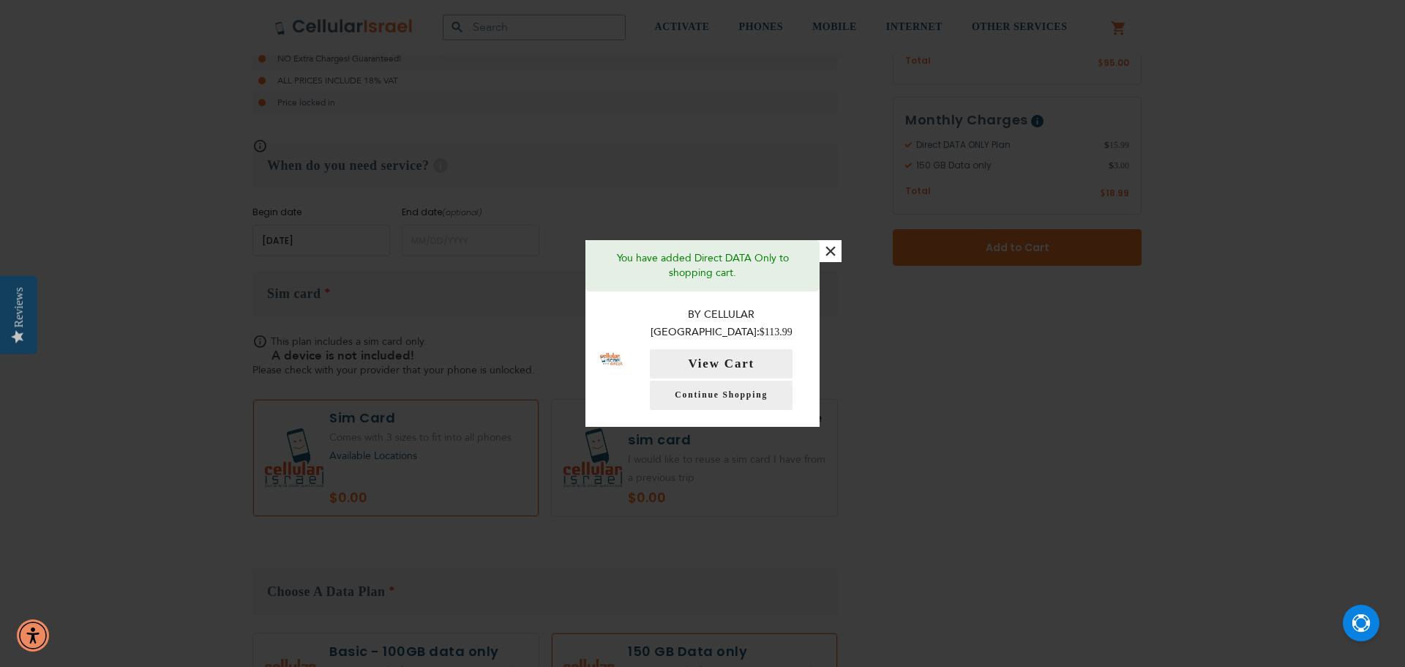
click at [485, 246] on div "× You have added Direct DATA Only to shopping cart. By Cellular Israel: $113.99…" at bounding box center [702, 333] width 1405 height 667
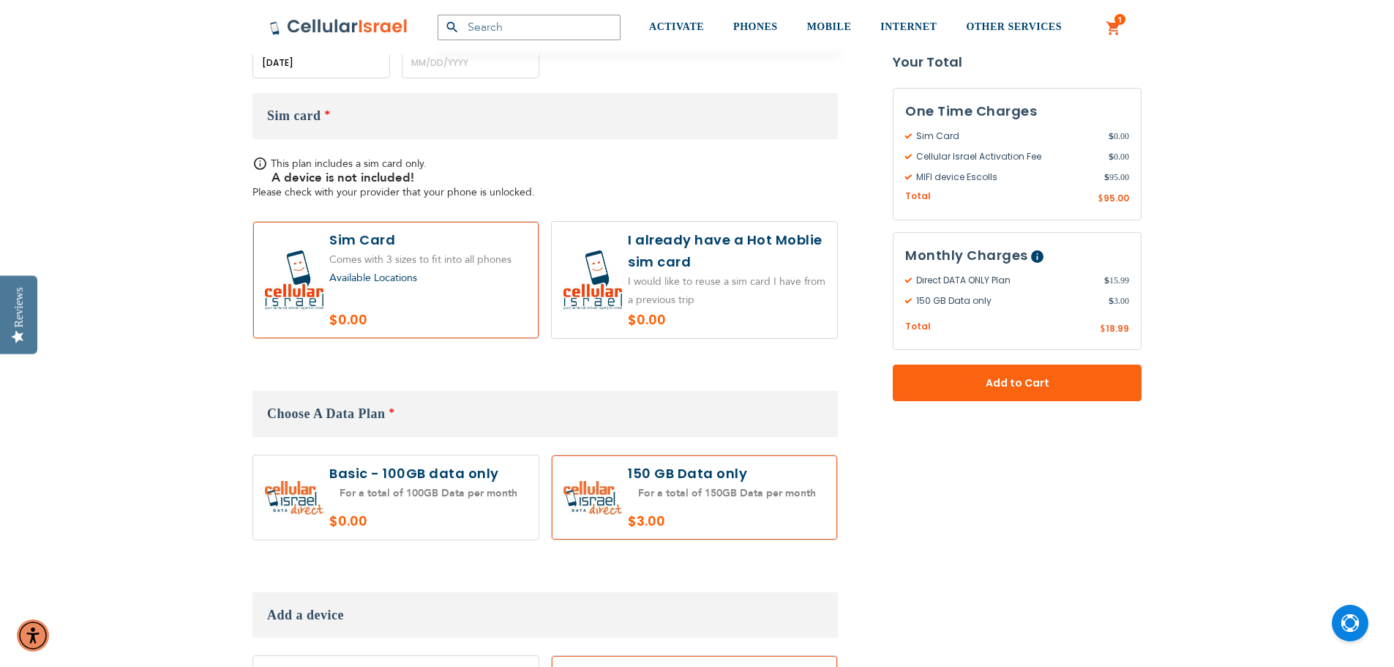
scroll to position [878, 0]
